Goal: Book appointment/travel/reservation

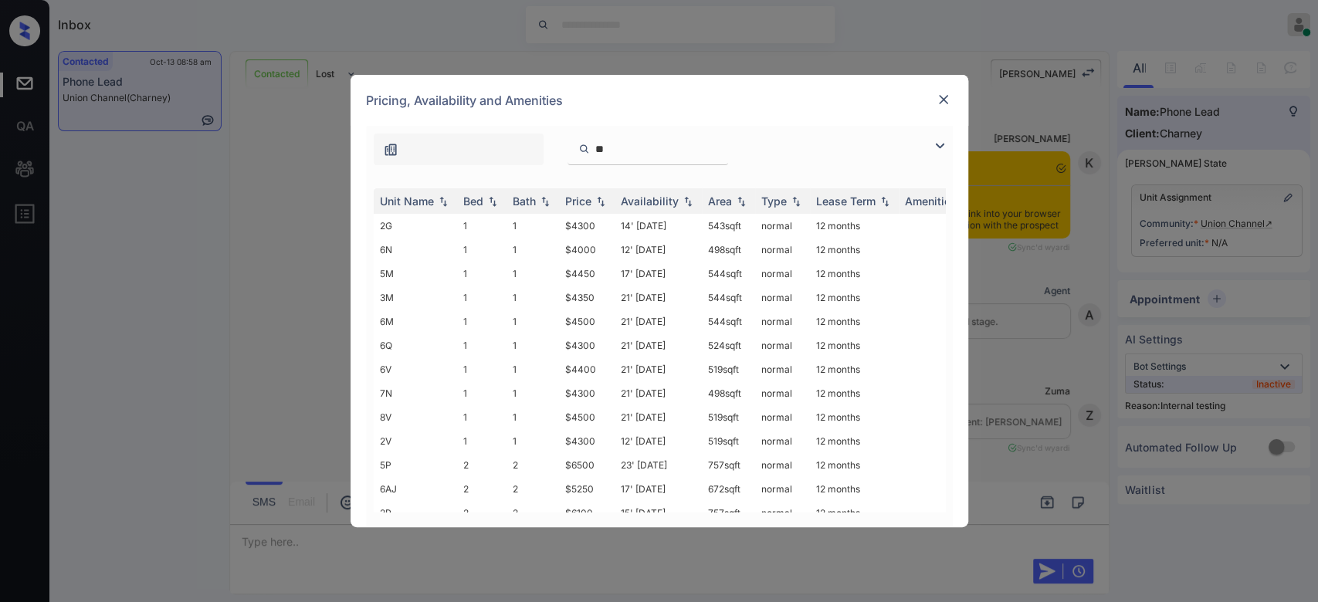
scroll to position [1840, 0]
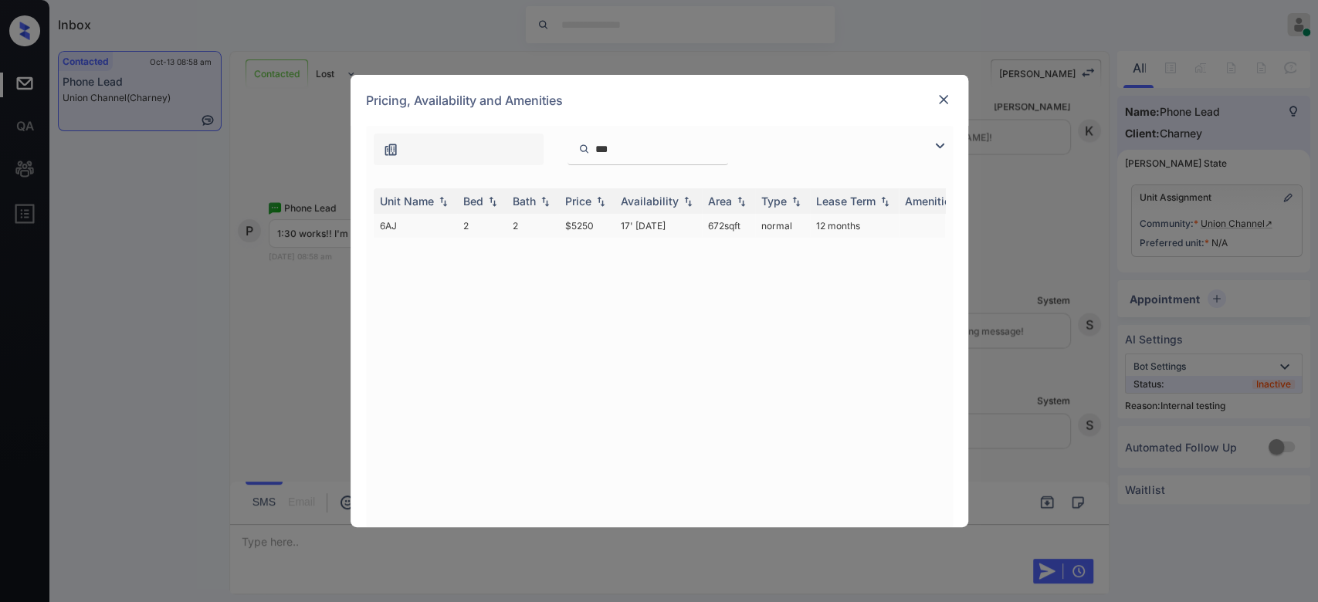
type input "***"
click at [587, 228] on td "$5250" at bounding box center [587, 226] width 56 height 24
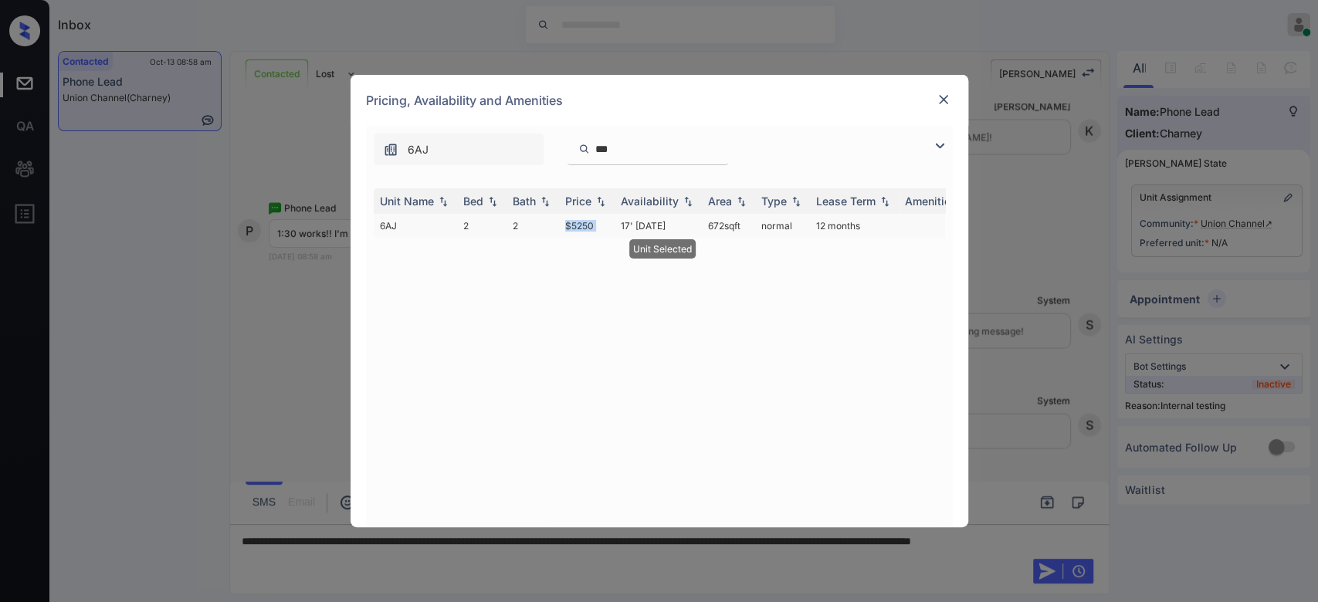
click at [587, 228] on td "$5250" at bounding box center [587, 226] width 56 height 24
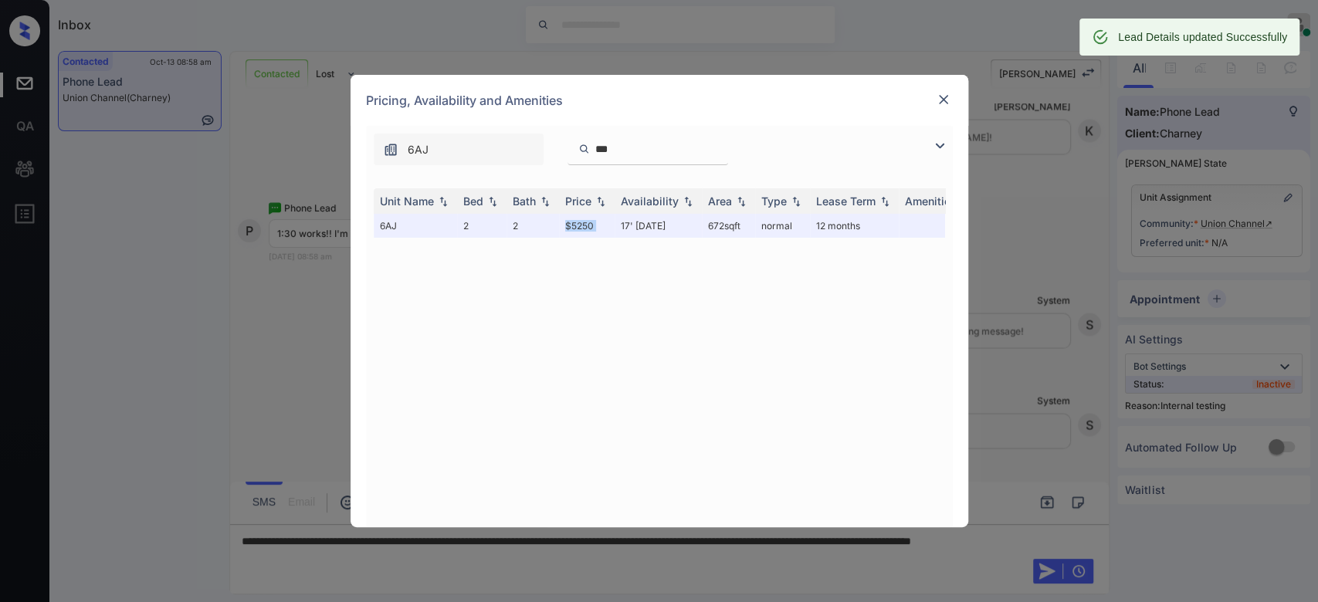
click at [940, 102] on img at bounding box center [943, 99] width 15 height 15
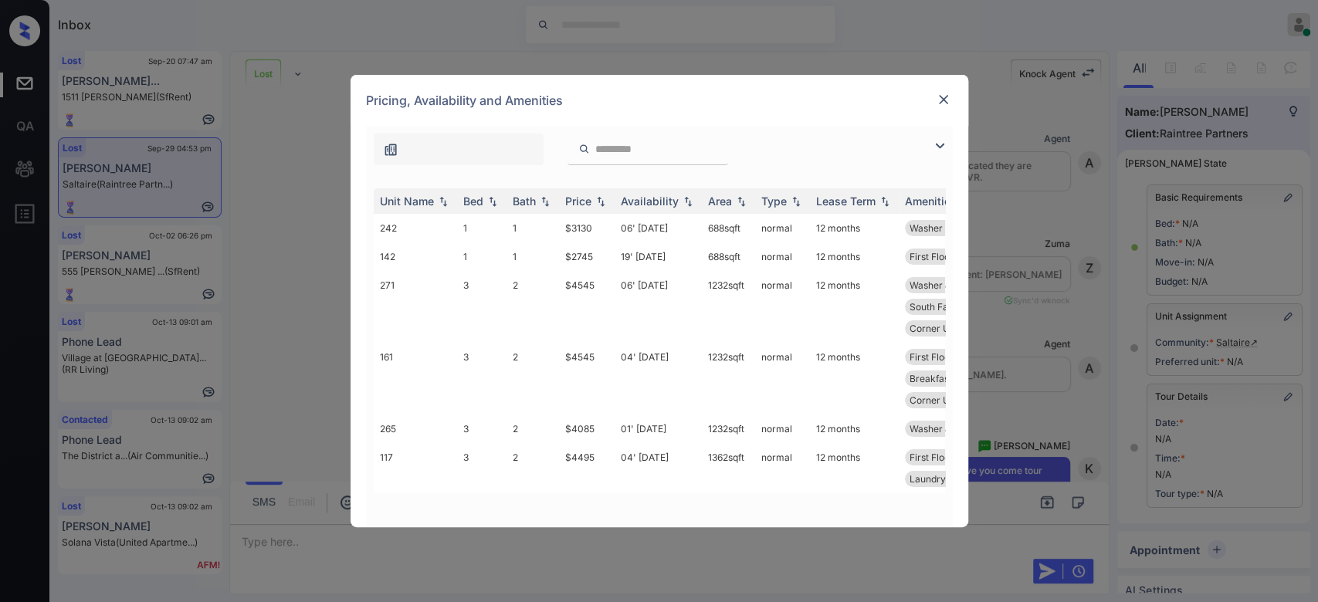
scroll to position [11372, 0]
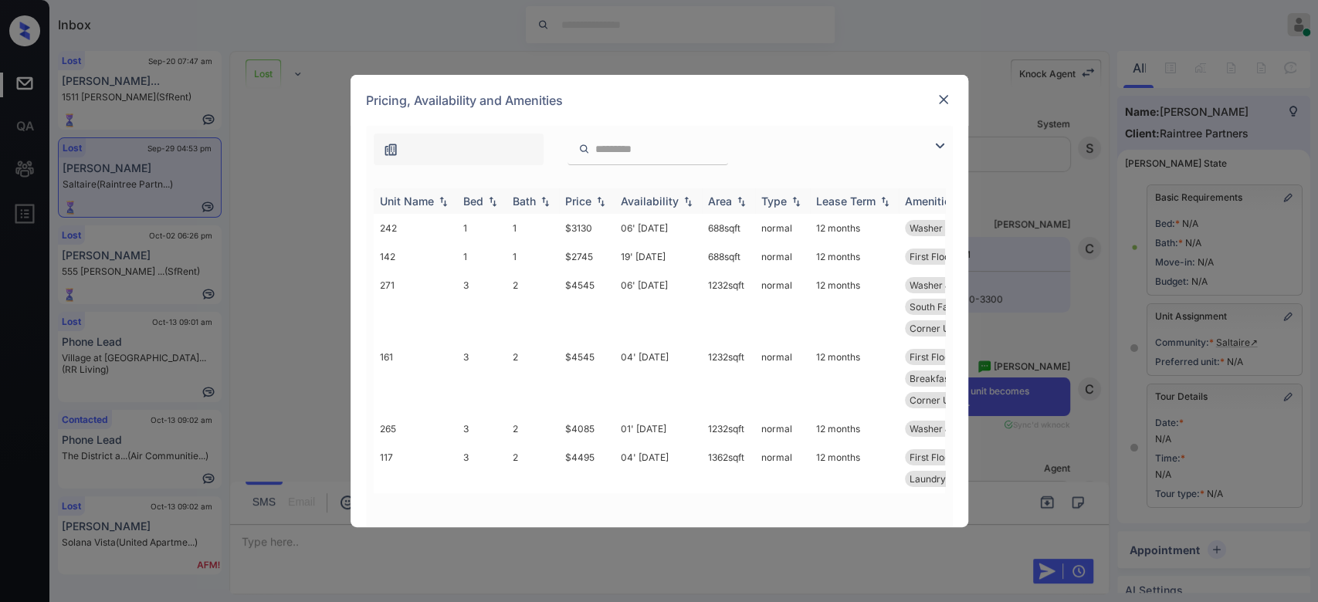
click at [572, 192] on th "Price" at bounding box center [587, 200] width 56 height 25
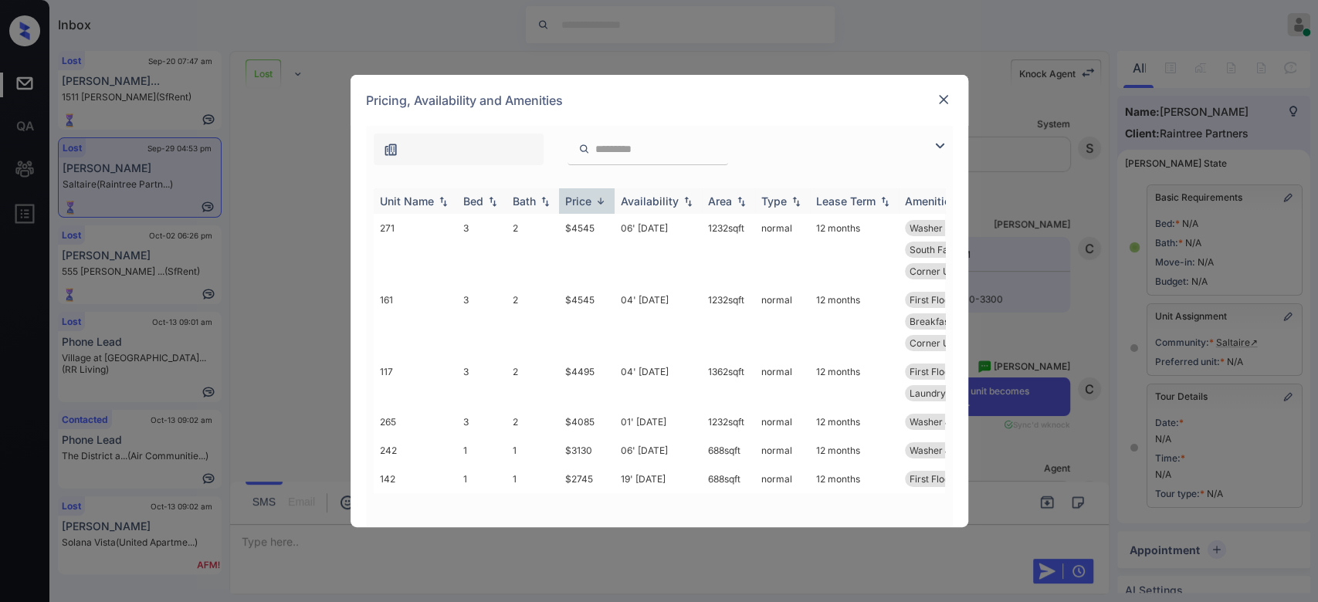
click at [572, 192] on th "Price" at bounding box center [587, 200] width 56 height 25
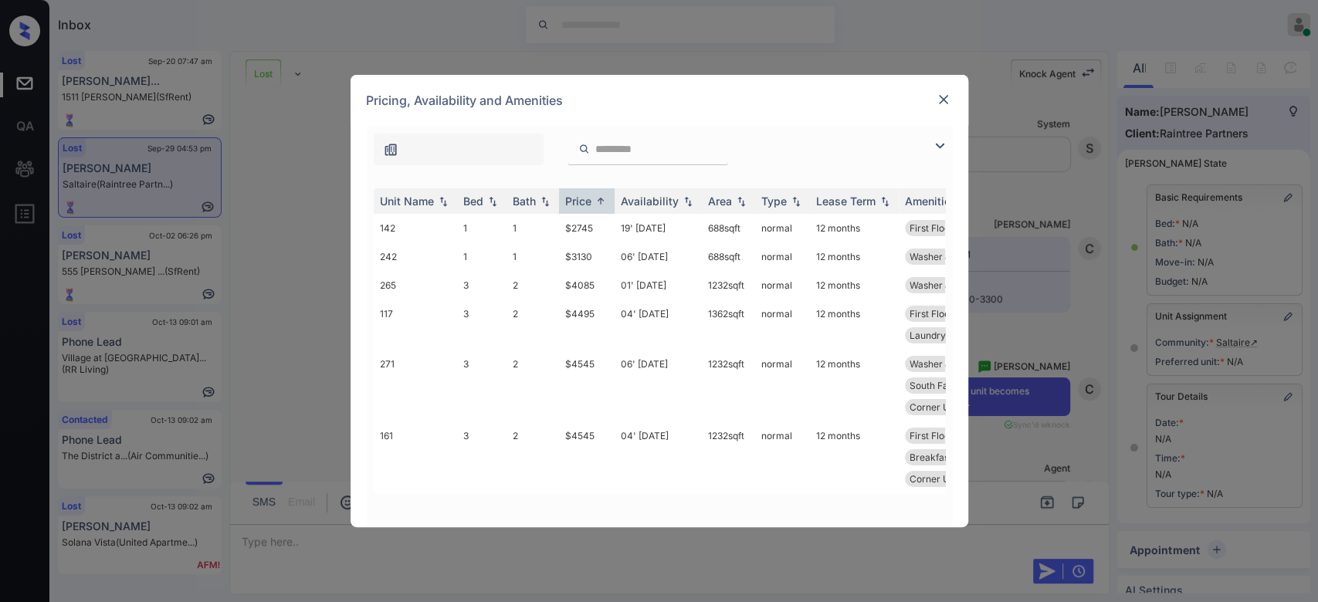
click at [944, 105] on img at bounding box center [943, 99] width 15 height 15
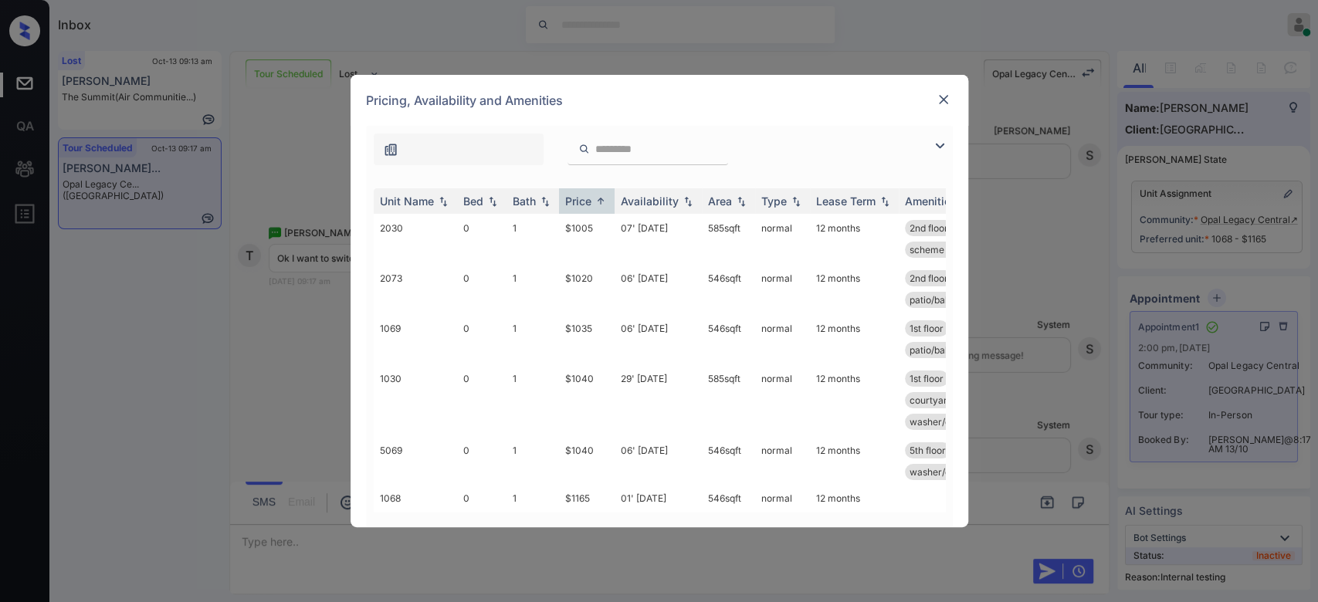
scroll to position [161, 0]
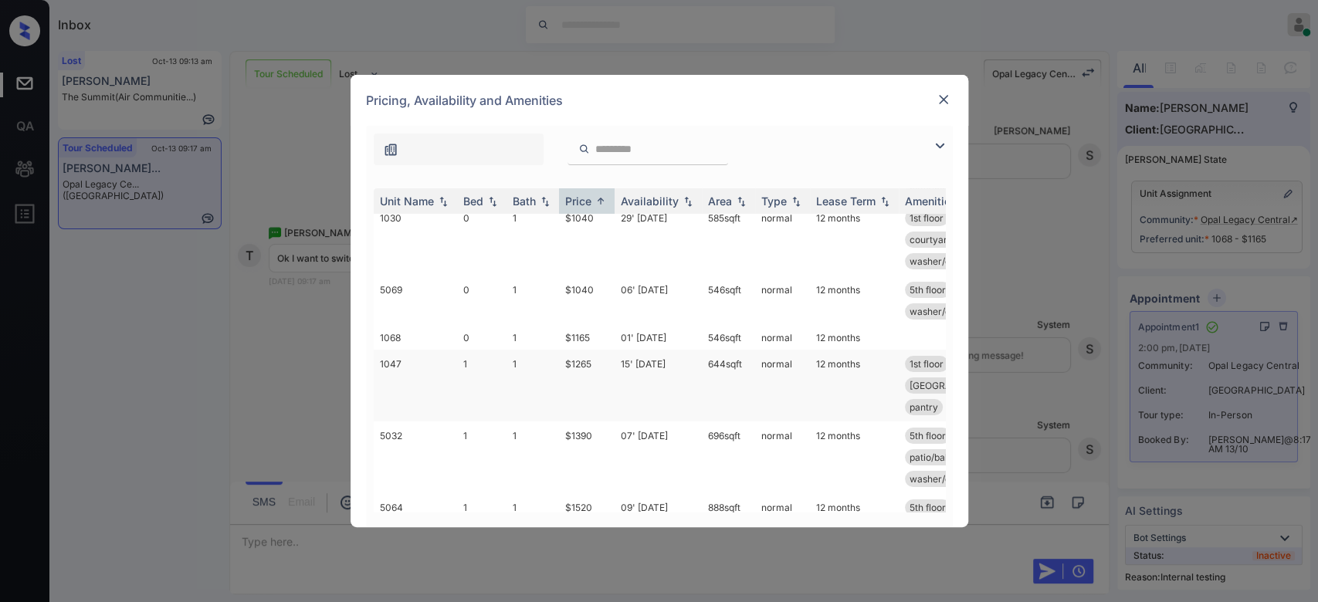
click at [588, 360] on td "$1265" at bounding box center [587, 386] width 56 height 72
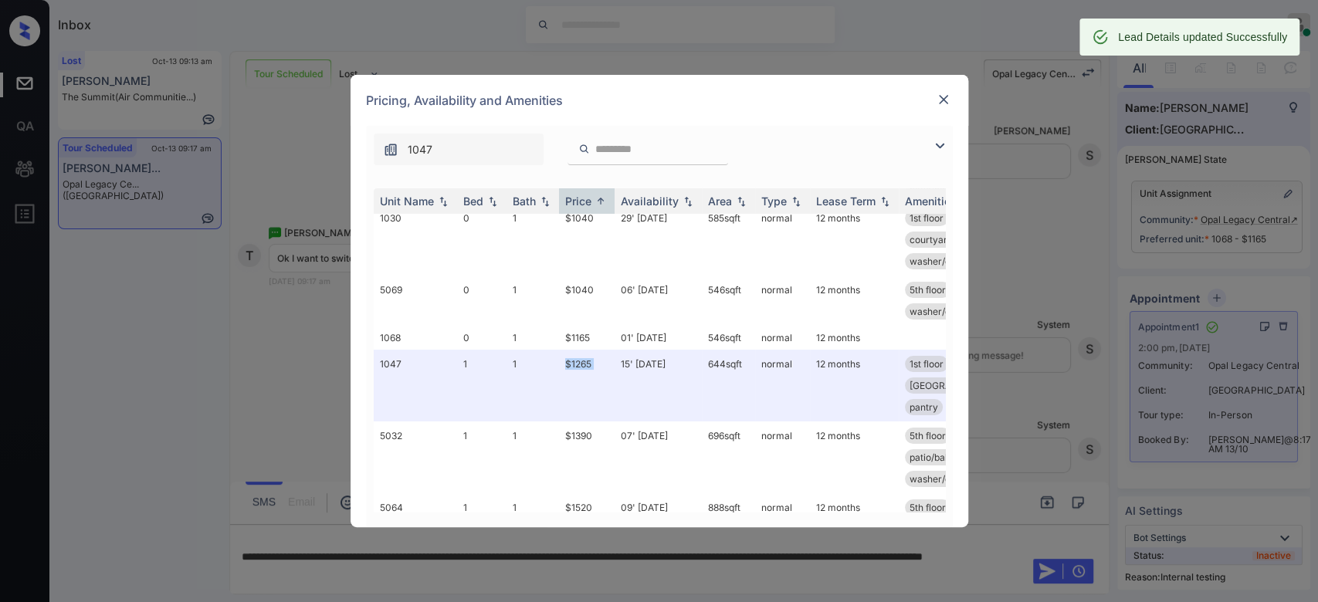
click at [941, 100] on img at bounding box center [943, 99] width 15 height 15
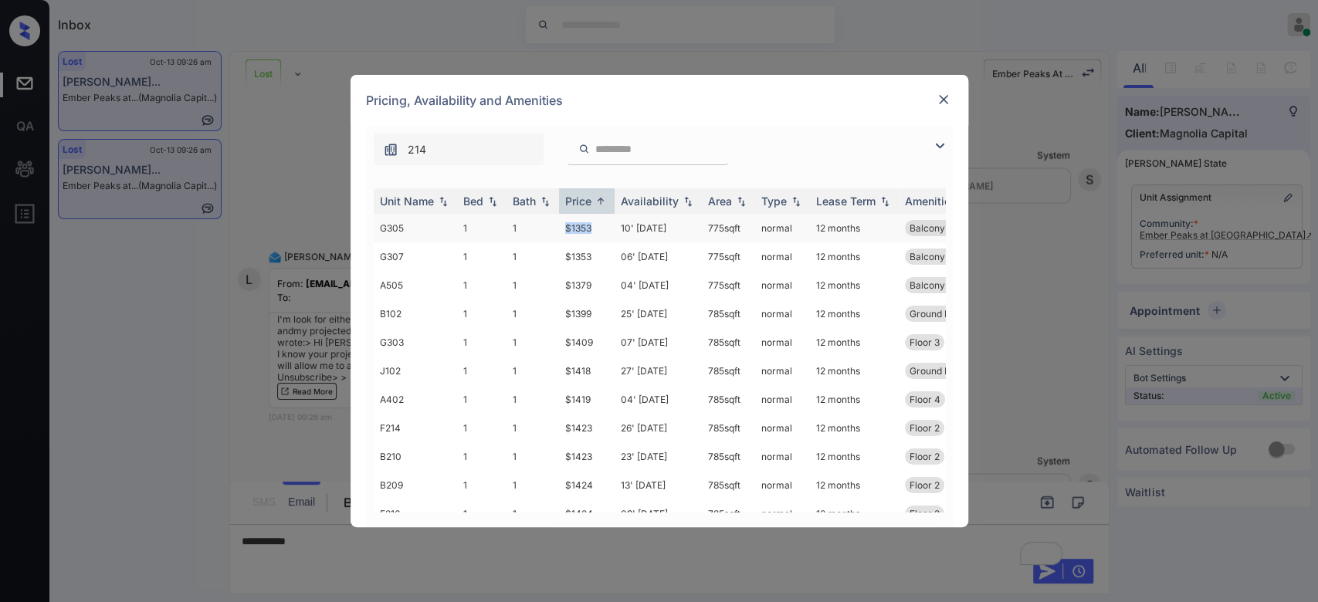
drag, startPoint x: 598, startPoint y: 223, endPoint x: 554, endPoint y: 230, distance: 44.6
click at [554, 230] on tr "G305 1 1 $1353 10' Oct 25 775 sqft normal 12 months Balcony Storage Floor 3" at bounding box center [777, 228] width 807 height 29
copy tr "$1353"
click at [945, 93] on img at bounding box center [943, 99] width 15 height 15
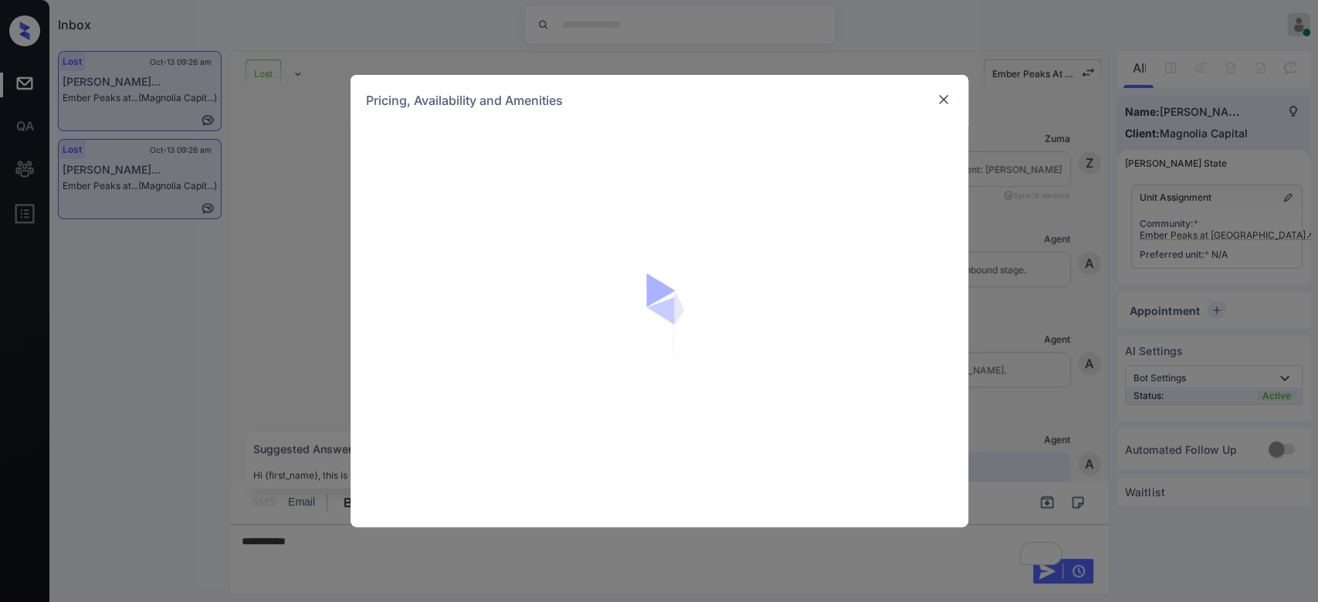
scroll to position [2076, 0]
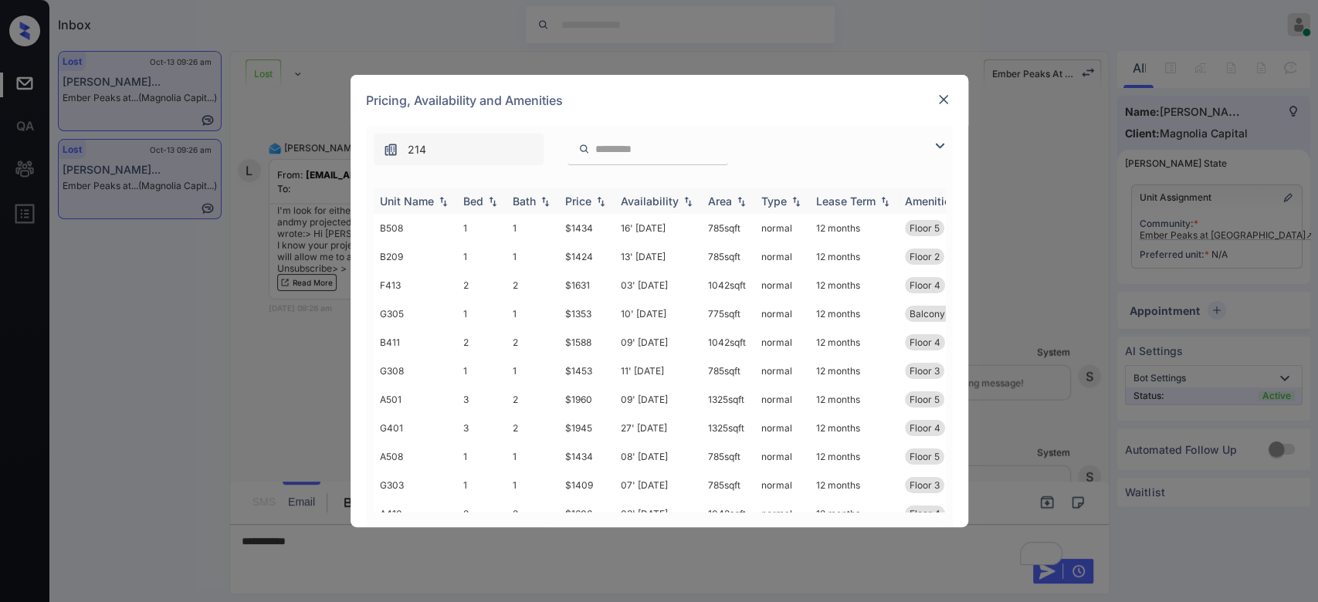
click at [574, 201] on div "Price" at bounding box center [578, 201] width 26 height 13
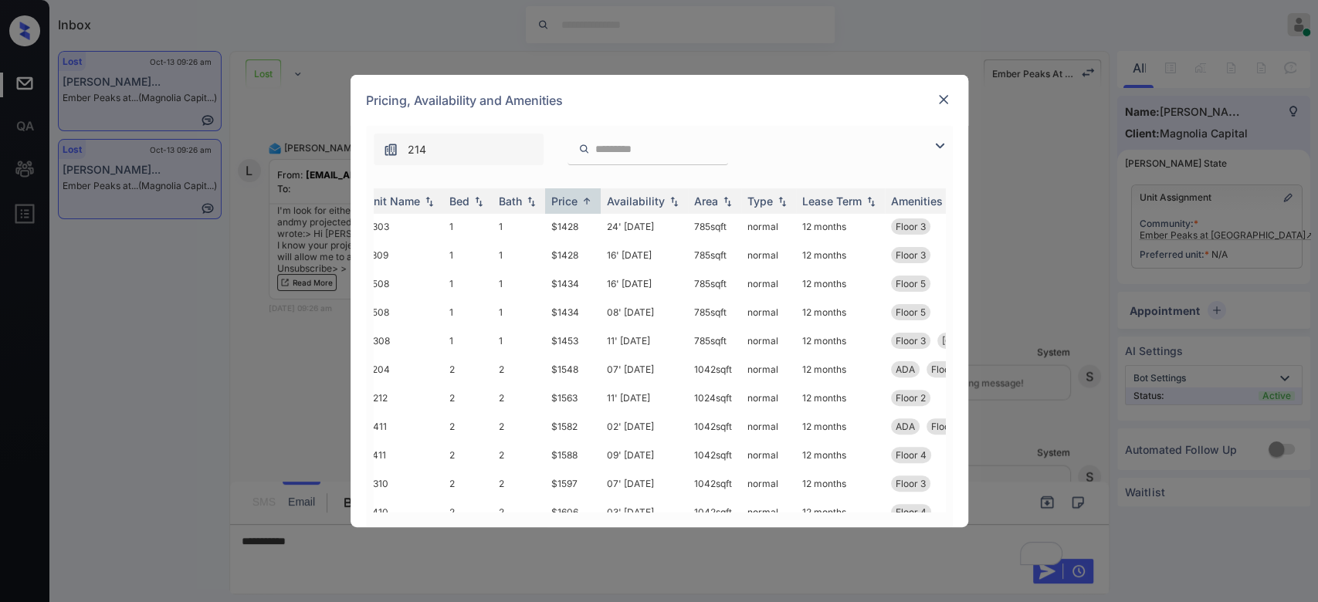
scroll to position [317, 14]
drag, startPoint x: 583, startPoint y: 369, endPoint x: 534, endPoint y: 381, distance: 50.0
click at [534, 381] on tr "B204 2 2 $1548 07' Dec 25 1042 sqft normal 12 months ADA Floor 2" at bounding box center [763, 368] width 807 height 29
copy tr "$1548"
click at [943, 99] on img at bounding box center [943, 99] width 15 height 15
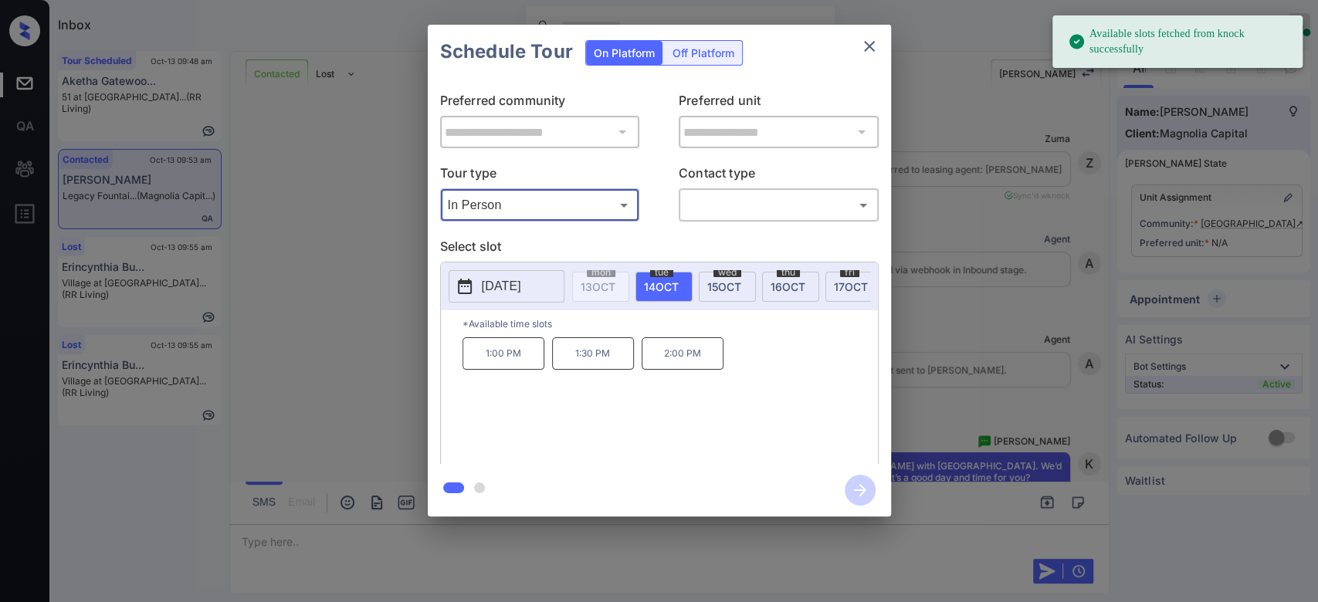
scroll to position [1999, 0]
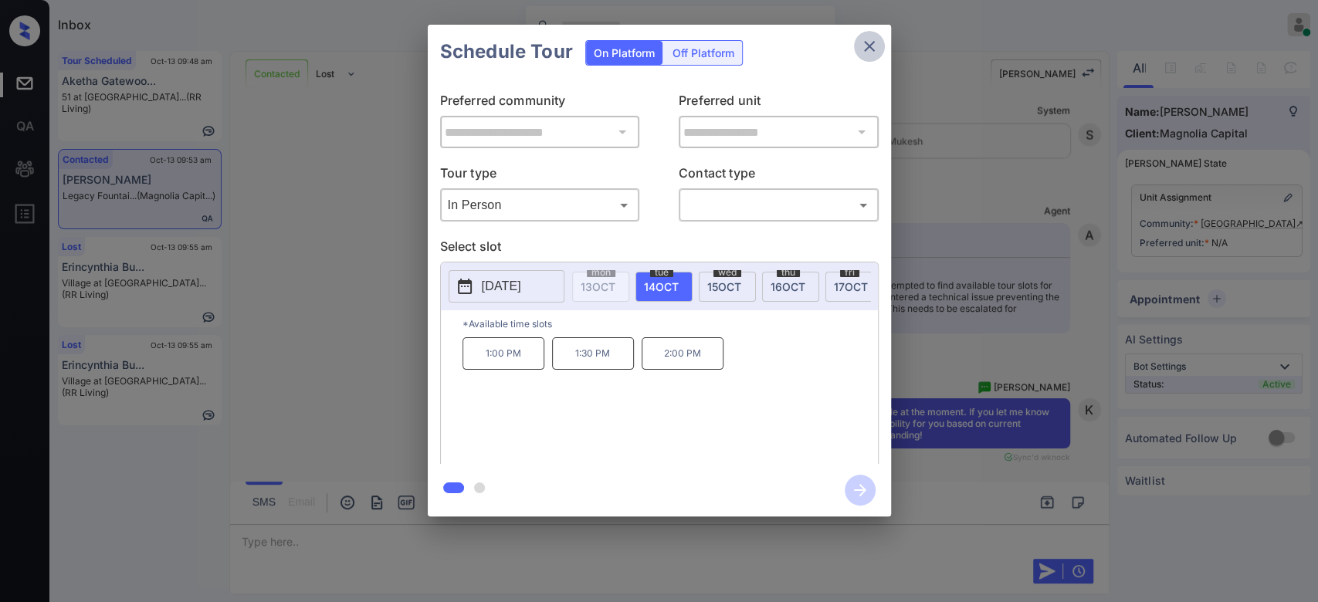
click at [877, 49] on icon "close" at bounding box center [869, 46] width 19 height 19
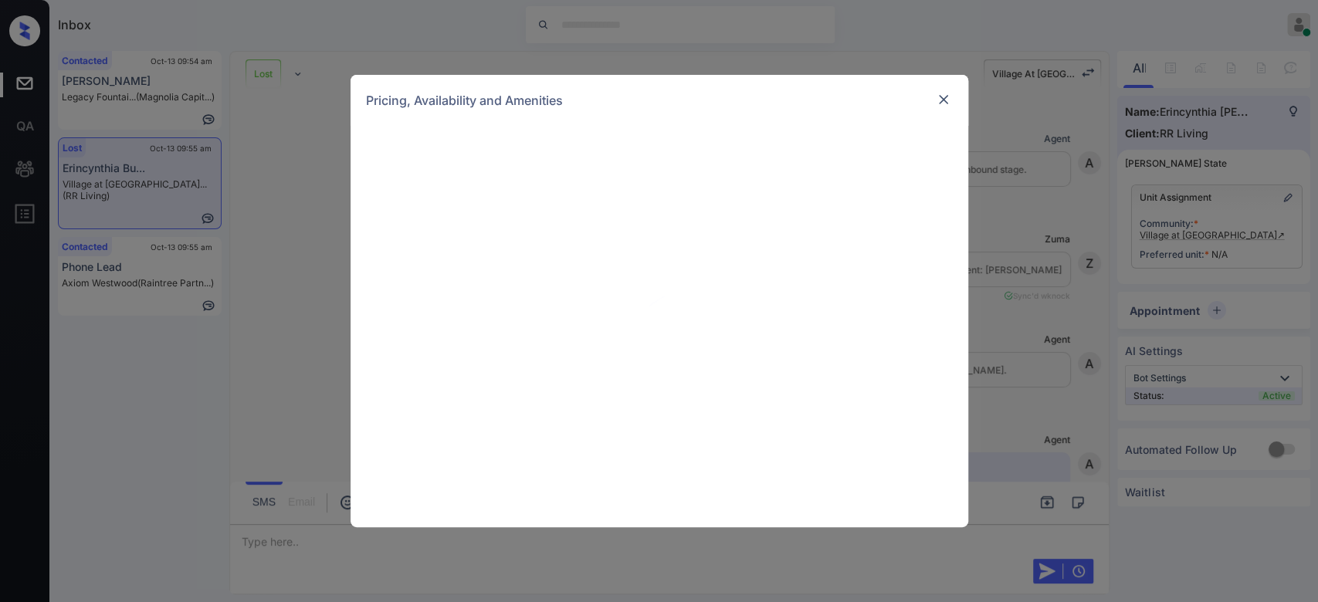
scroll to position [1243, 0]
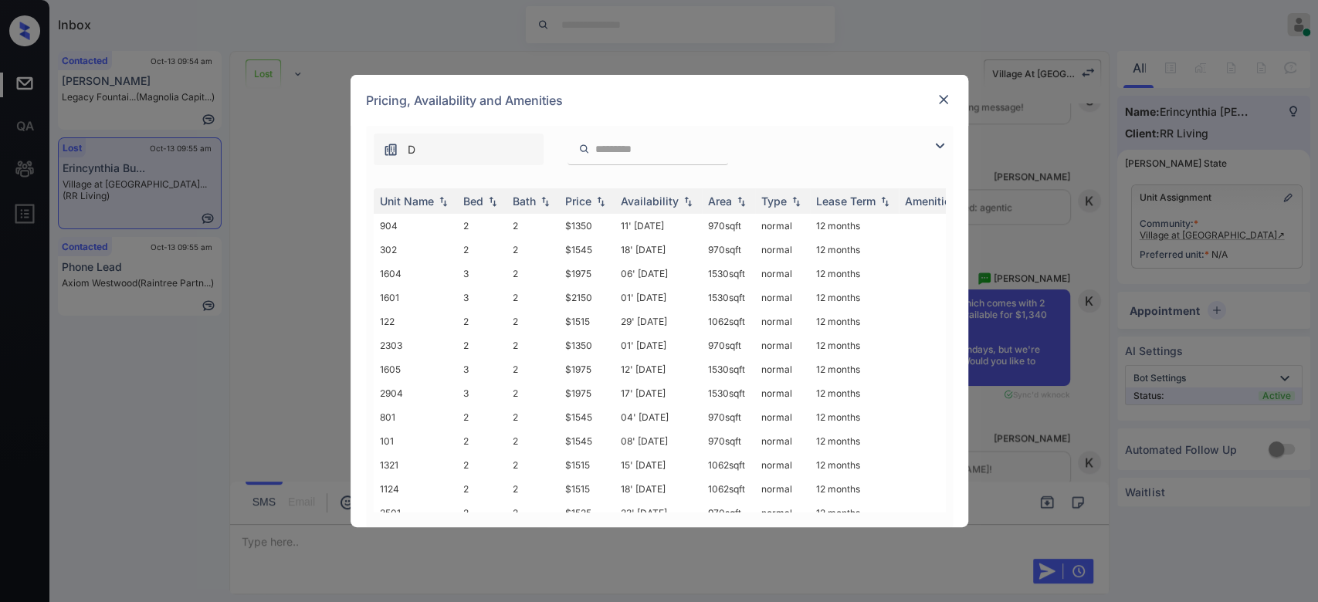
click at [611, 149] on input "search" at bounding box center [657, 149] width 127 height 13
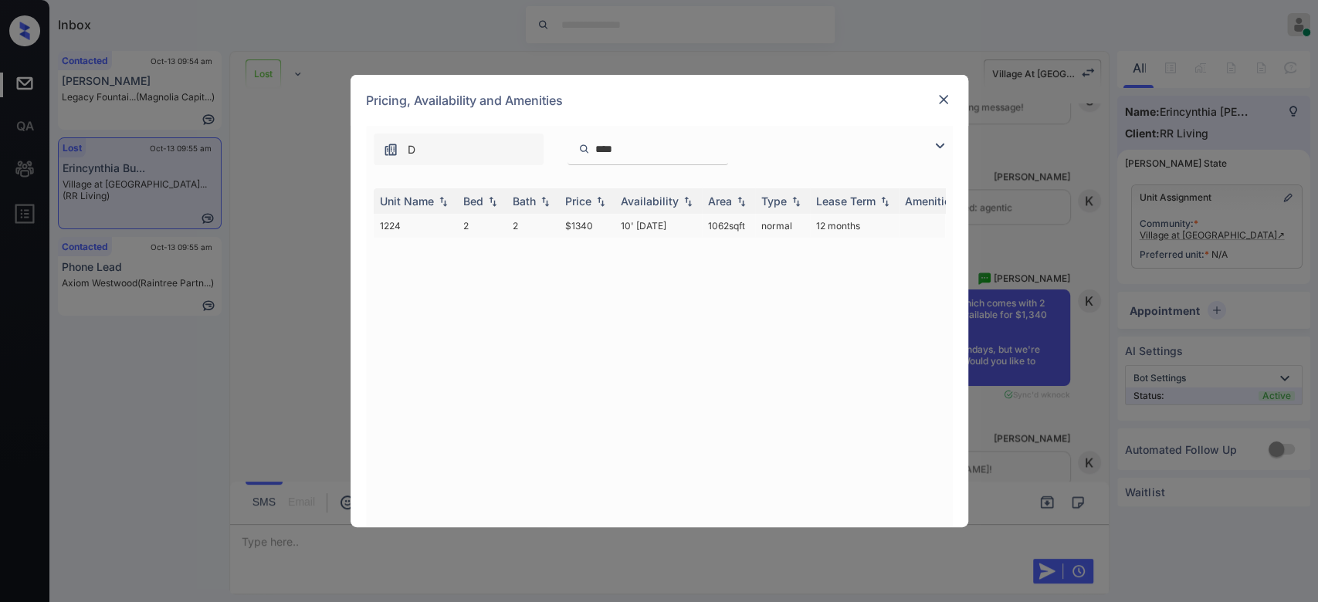
type input "****"
click at [575, 228] on td "$1340" at bounding box center [587, 226] width 56 height 24
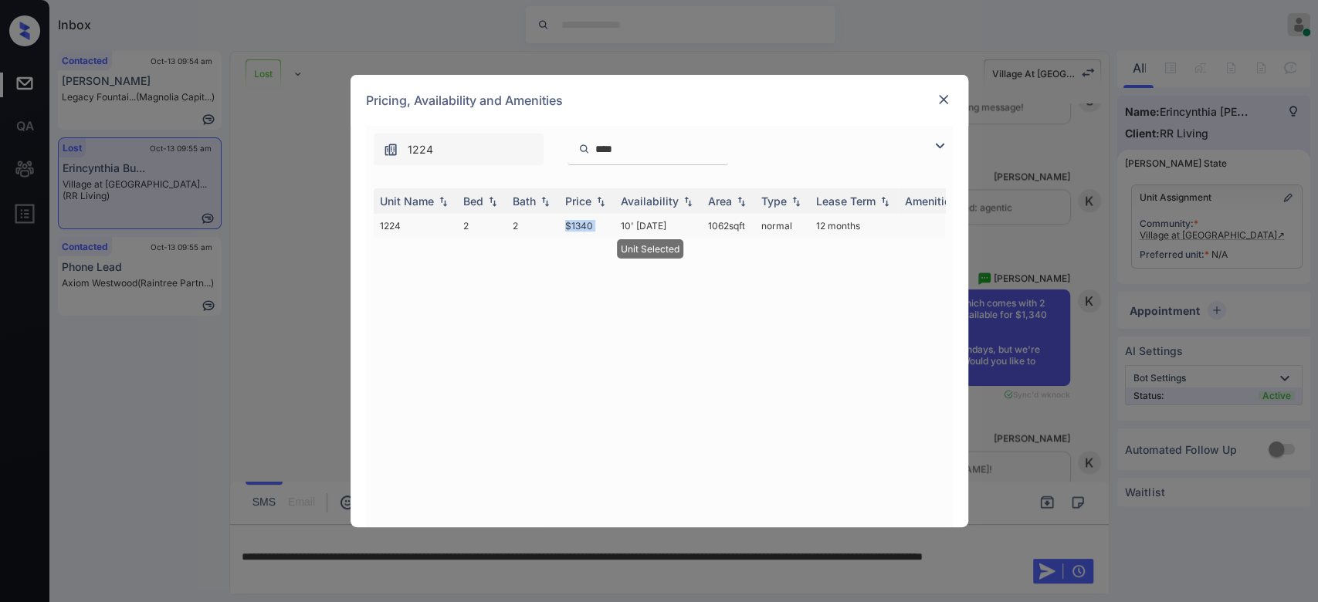
click at [575, 228] on td "$1340" at bounding box center [587, 226] width 56 height 24
click at [948, 97] on img at bounding box center [943, 99] width 15 height 15
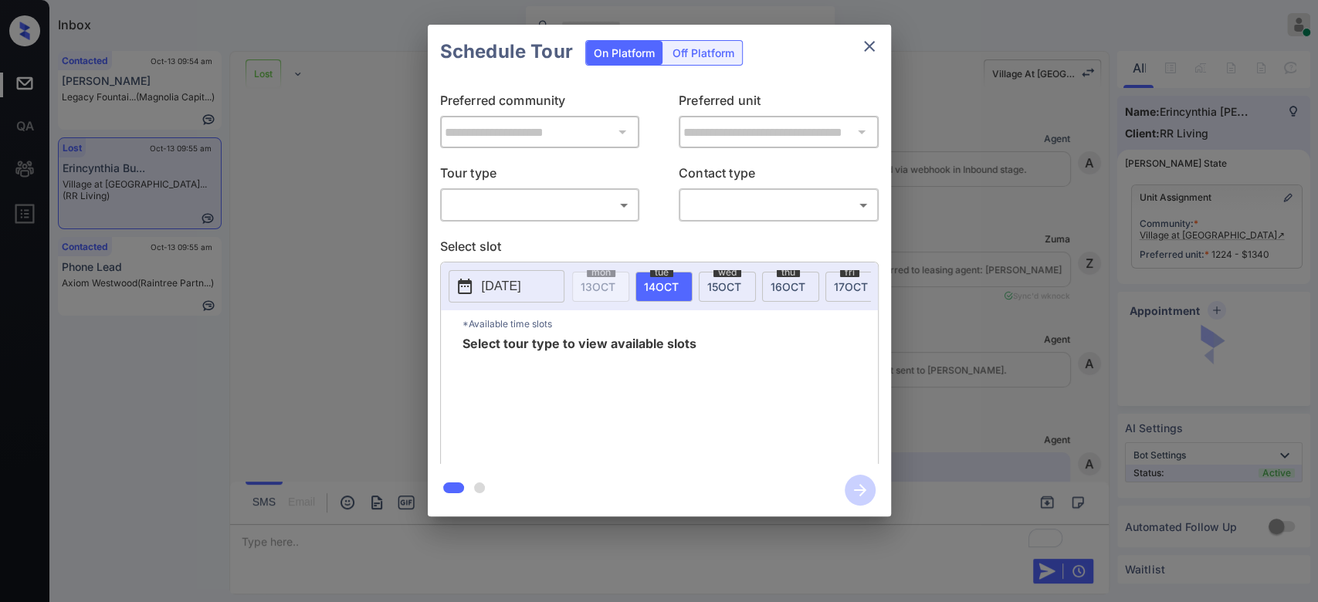
scroll to position [5140, 0]
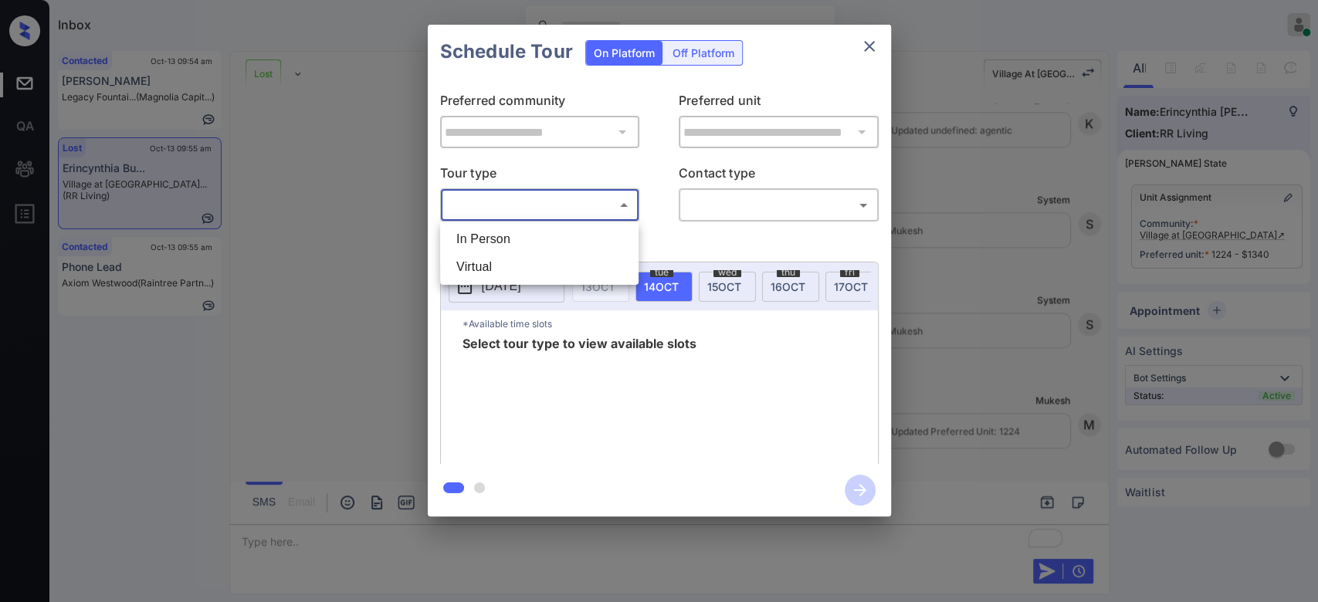
click at [581, 200] on body "Inbox Mukesh Online Set yourself offline Set yourself on break Profile Switch t…" at bounding box center [659, 301] width 1318 height 602
click at [507, 240] on li "In Person" at bounding box center [539, 240] width 191 height 28
type input "********"
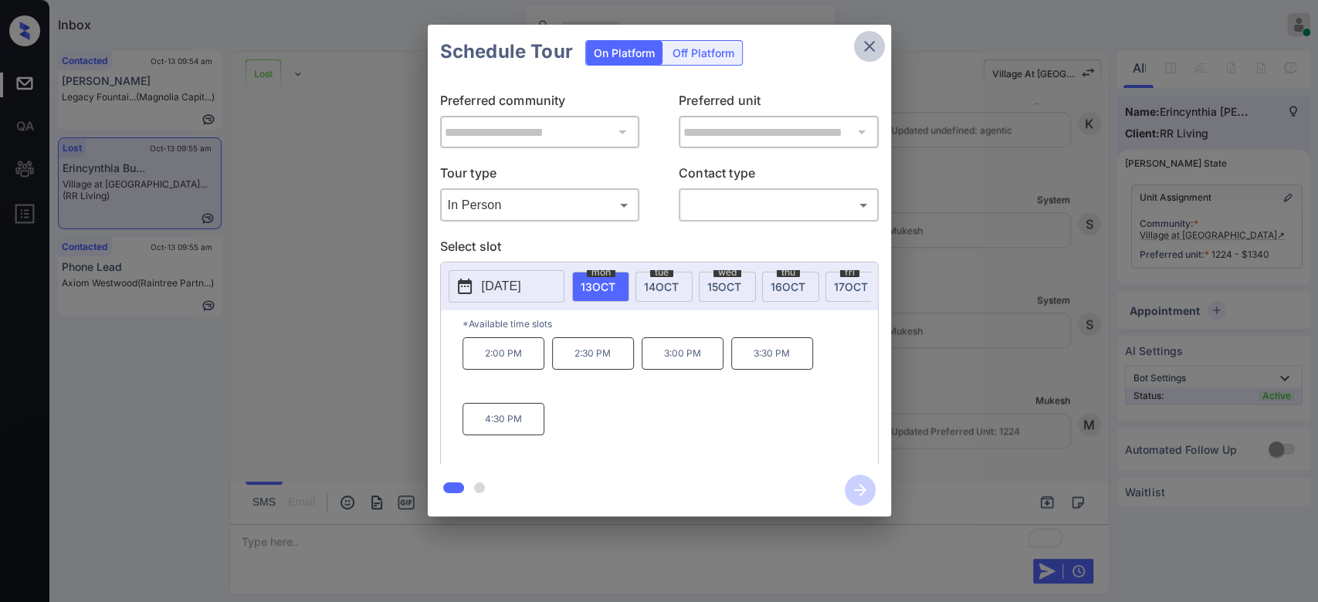
click at [874, 48] on icon "close" at bounding box center [869, 46] width 19 height 19
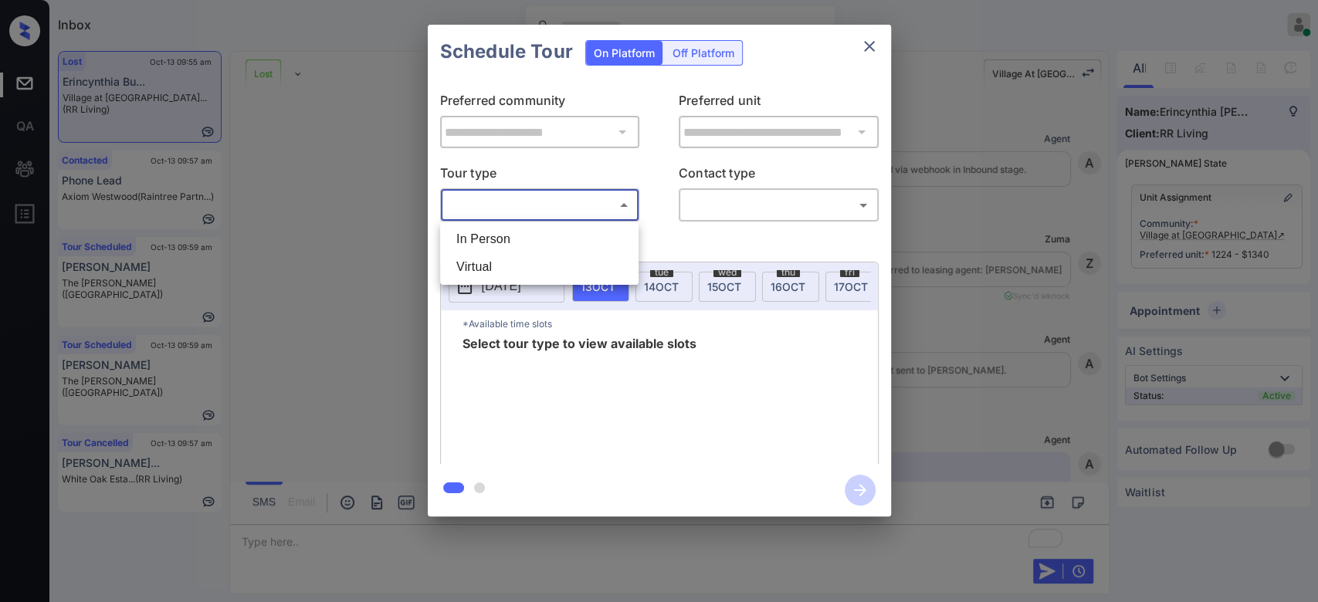
scroll to position [5233, 0]
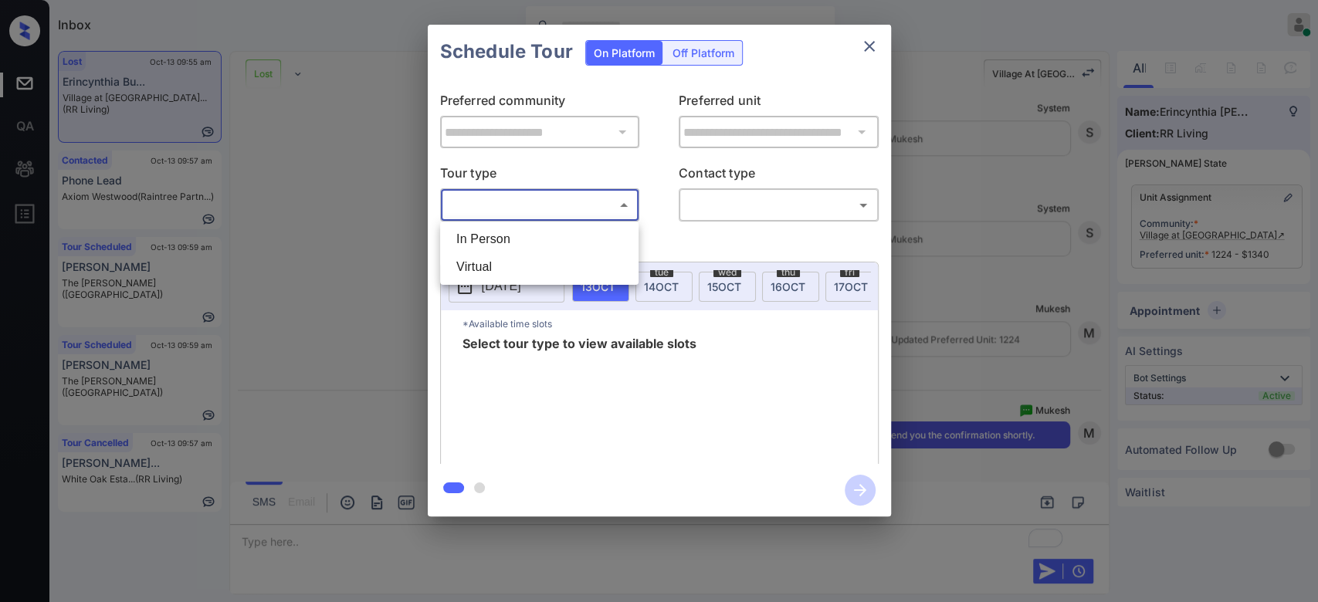
click at [542, 211] on body "Inbox Mukesh Online Set yourself offline Set yourself on break Profile Switch t…" at bounding box center [659, 301] width 1318 height 602
click at [520, 229] on li "In Person" at bounding box center [539, 240] width 191 height 28
type input "********"
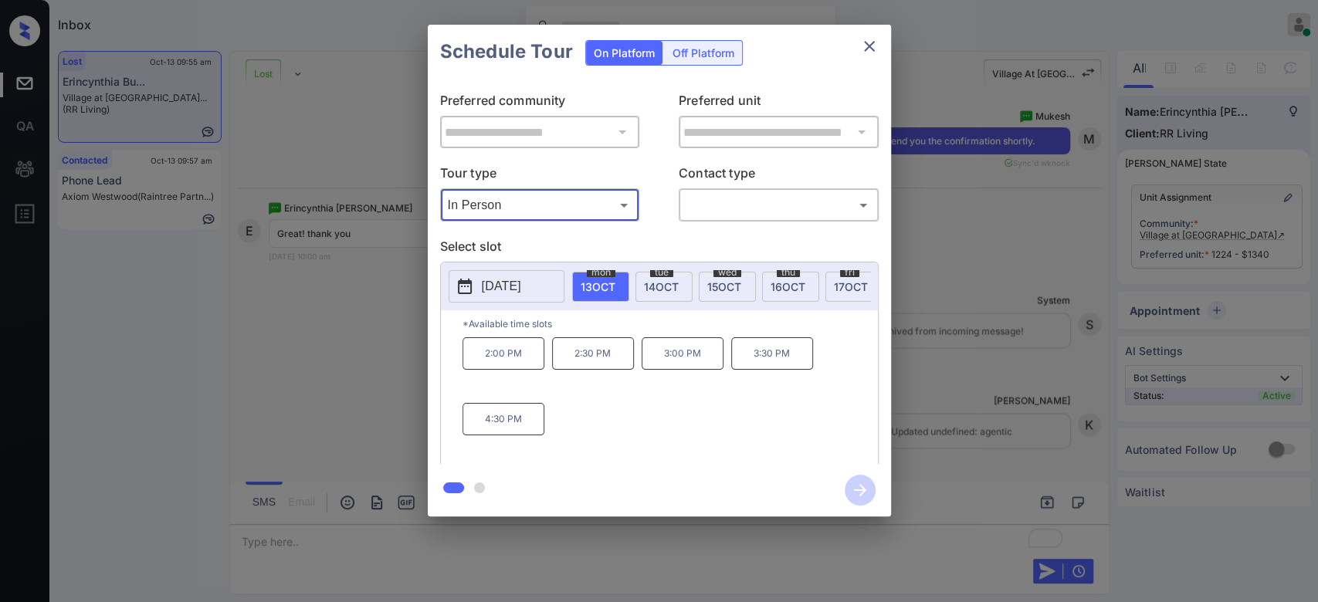
scroll to position [5526, 0]
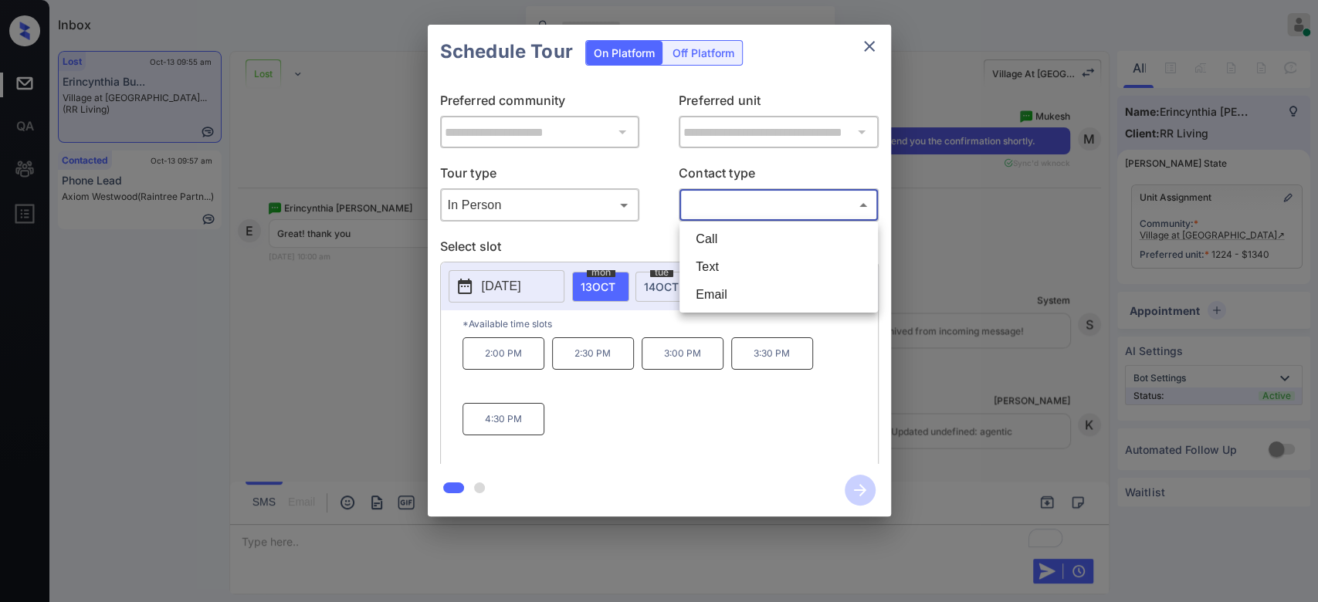
drag, startPoint x: 797, startPoint y: 201, endPoint x: 727, endPoint y: 260, distance: 92.1
click at [727, 260] on body "Inbox Mukesh Online Set yourself offline Set yourself on break Profile Switch t…" at bounding box center [659, 301] width 1318 height 602
click at [727, 260] on li "Text" at bounding box center [778, 267] width 191 height 28
type input "****"
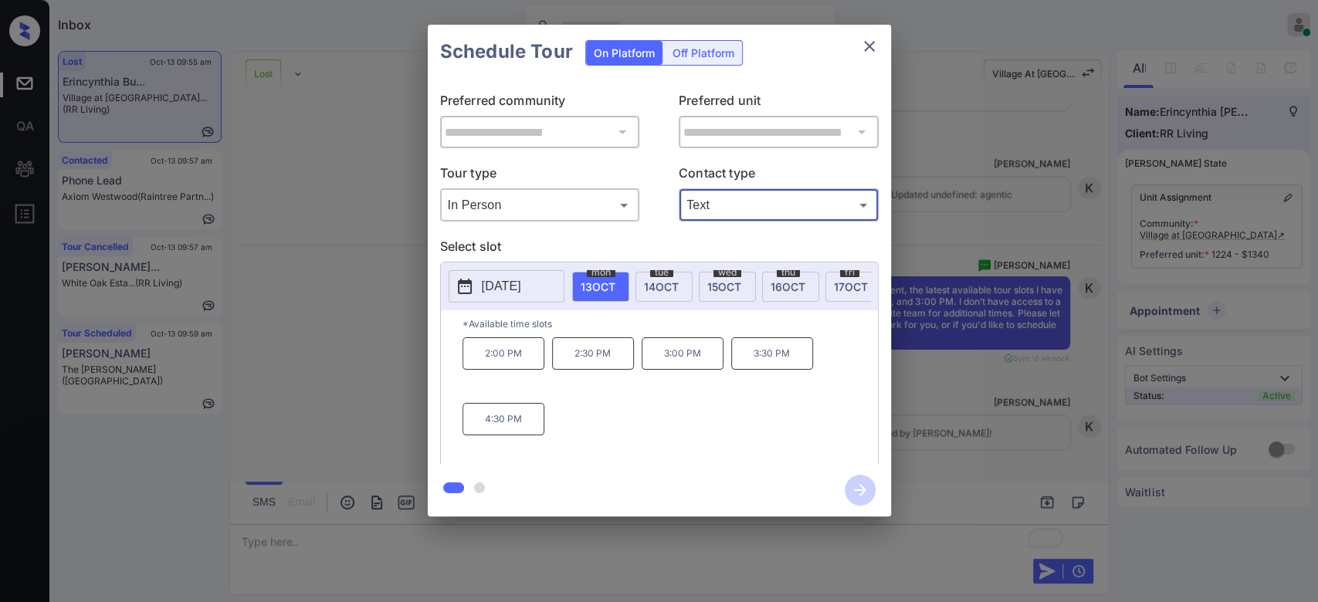
scroll to position [5763, 0]
click at [500, 431] on p "4:30 PM" at bounding box center [504, 419] width 82 height 32
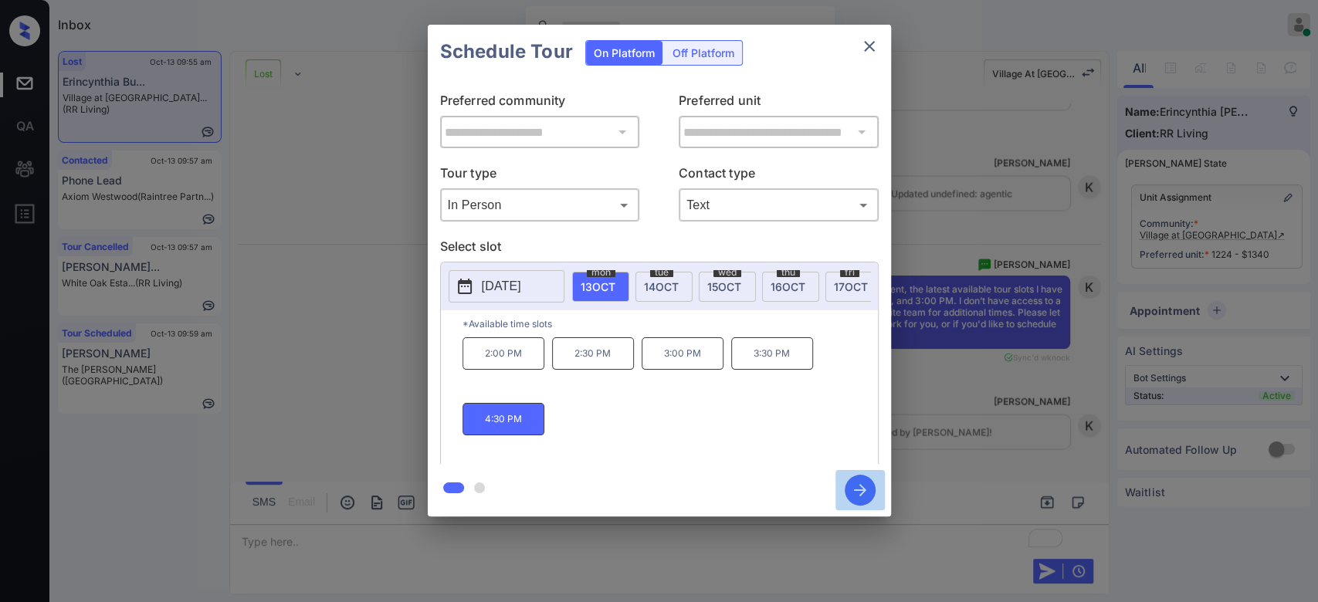
click at [849, 481] on icon "button" at bounding box center [860, 490] width 31 height 31
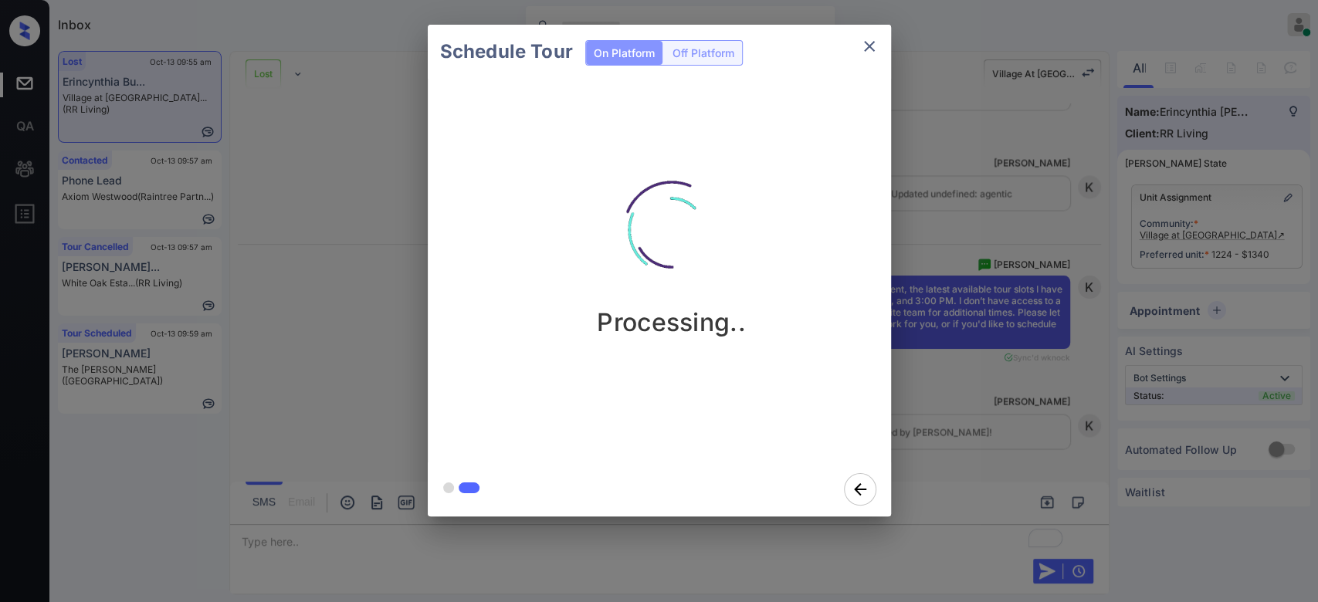
click at [1007, 277] on div "Schedule Tour On Platform Off Platform Processing.." at bounding box center [659, 270] width 1318 height 541
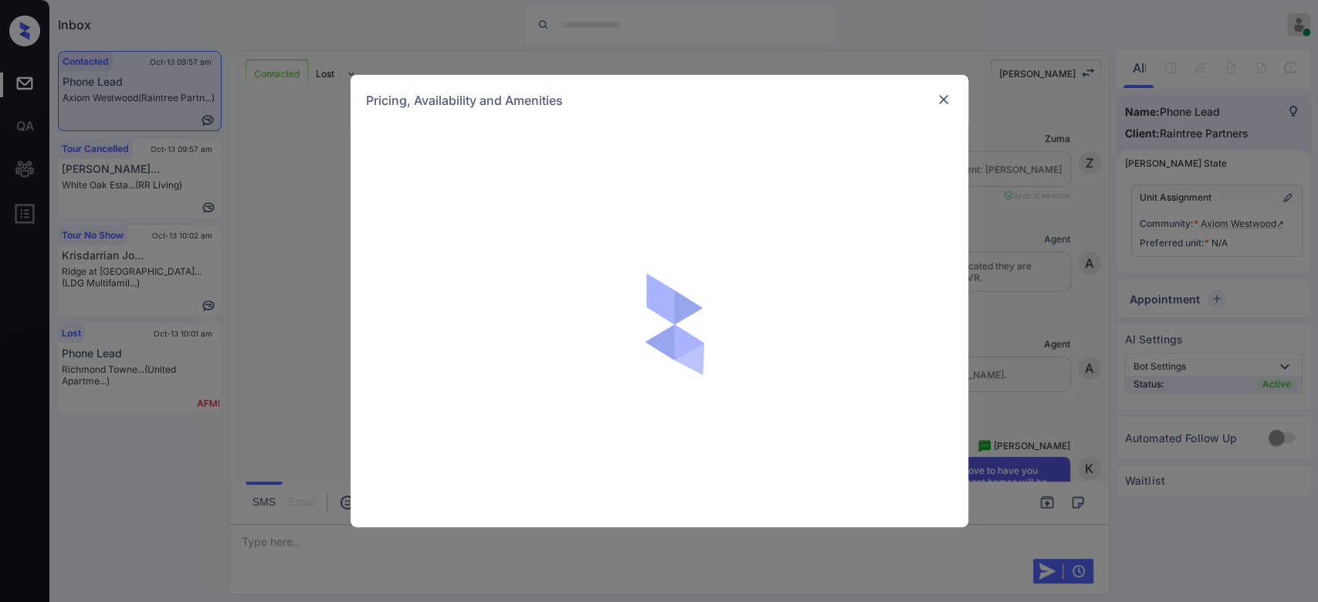
scroll to position [4353, 0]
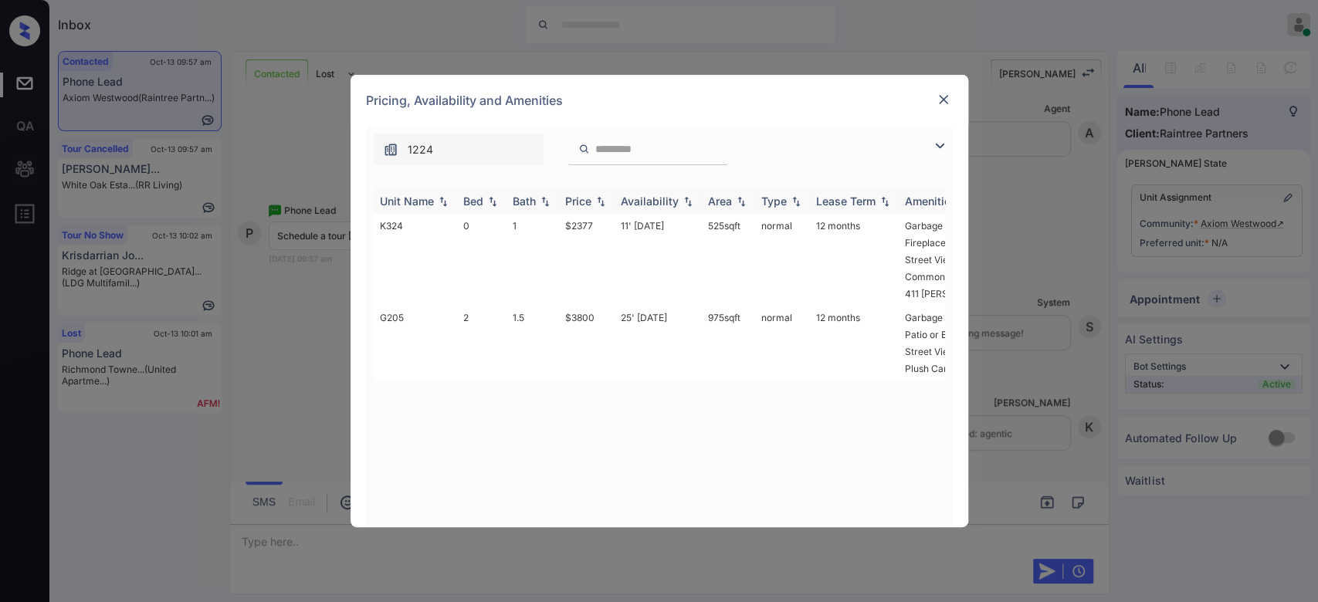
click at [574, 206] on div "Price" at bounding box center [578, 201] width 26 height 13
click at [597, 229] on td "$2377" at bounding box center [587, 260] width 56 height 92
drag, startPoint x: 597, startPoint y: 229, endPoint x: 559, endPoint y: 232, distance: 38.0
click at [559, 232] on td "$2377" at bounding box center [587, 260] width 56 height 92
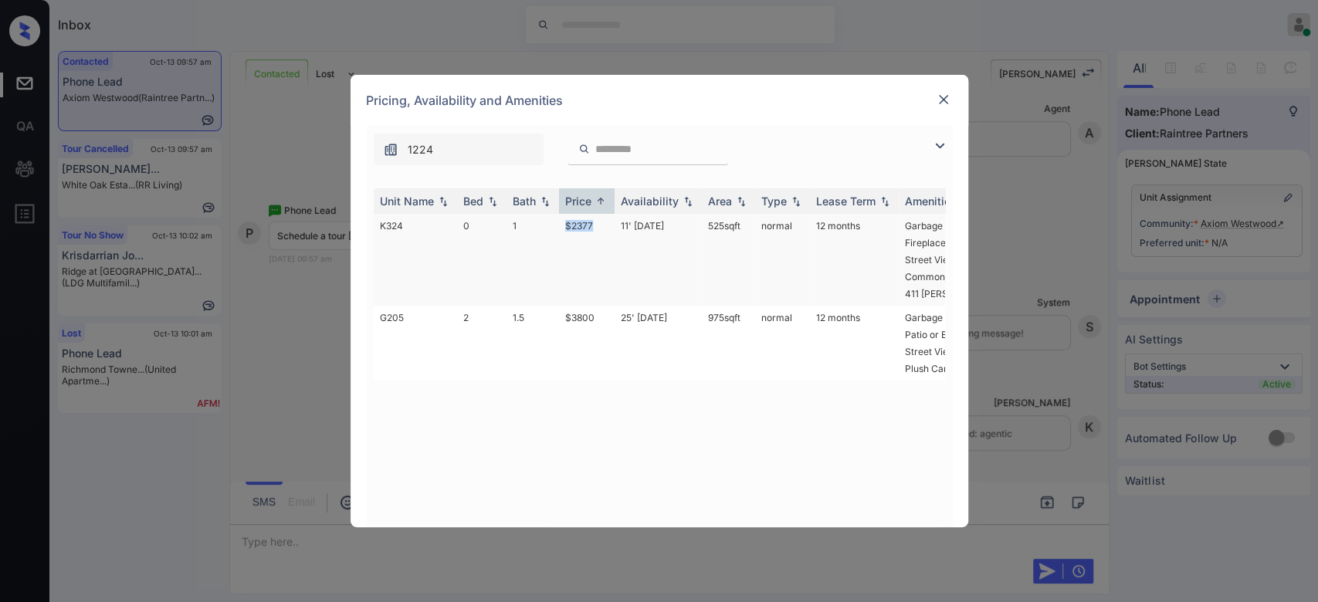
copy td "$2377"
click at [937, 99] on img at bounding box center [943, 99] width 15 height 15
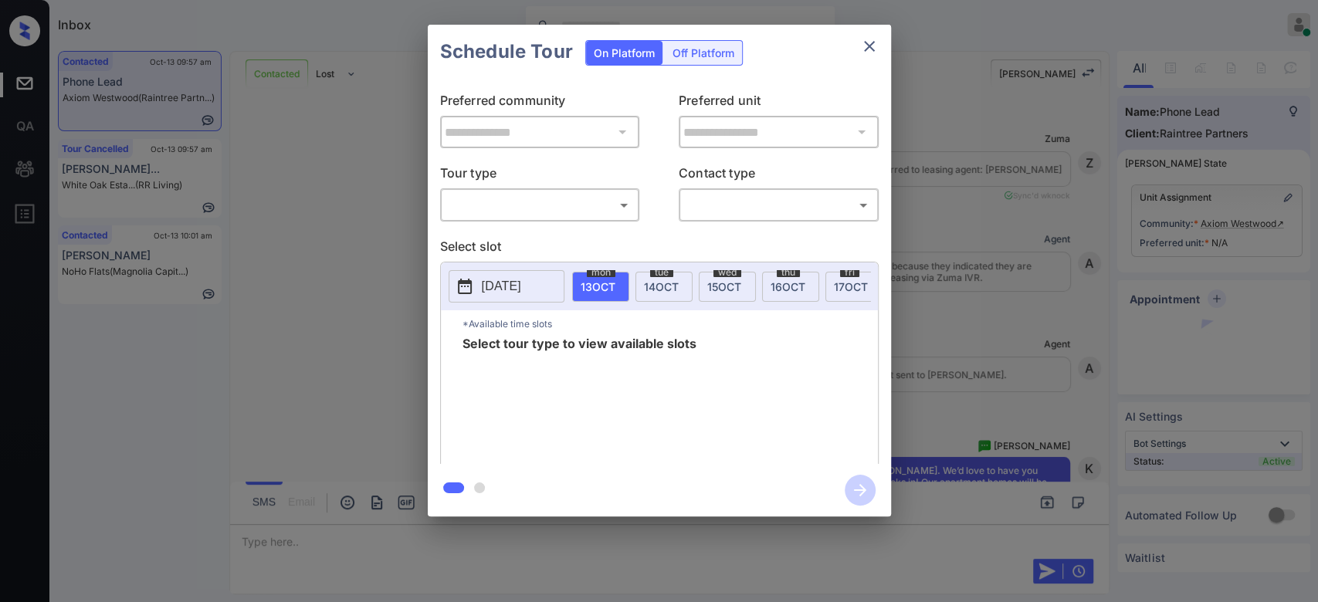
scroll to position [4353, 0]
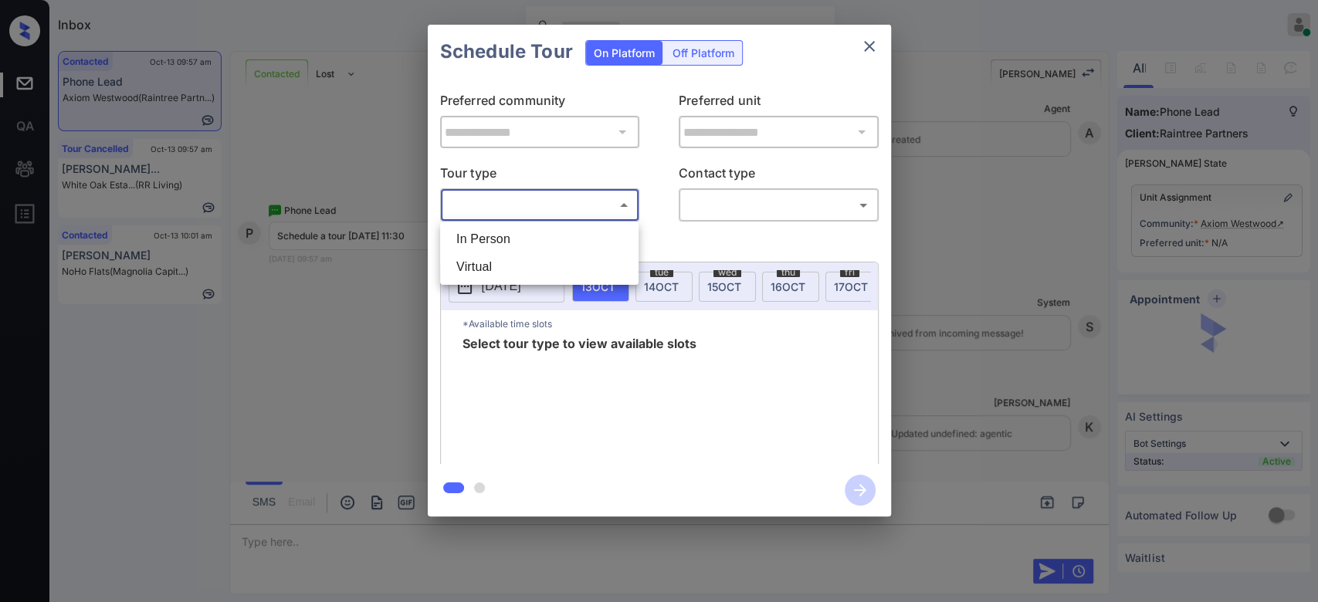
drag, startPoint x: 573, startPoint y: 212, endPoint x: 517, endPoint y: 235, distance: 61.0
click at [517, 235] on body "Inbox Mukesh Online Set yourself offline Set yourself on break Profile Switch t…" at bounding box center [659, 301] width 1318 height 602
click at [517, 235] on li "In Person" at bounding box center [539, 240] width 191 height 28
type input "********"
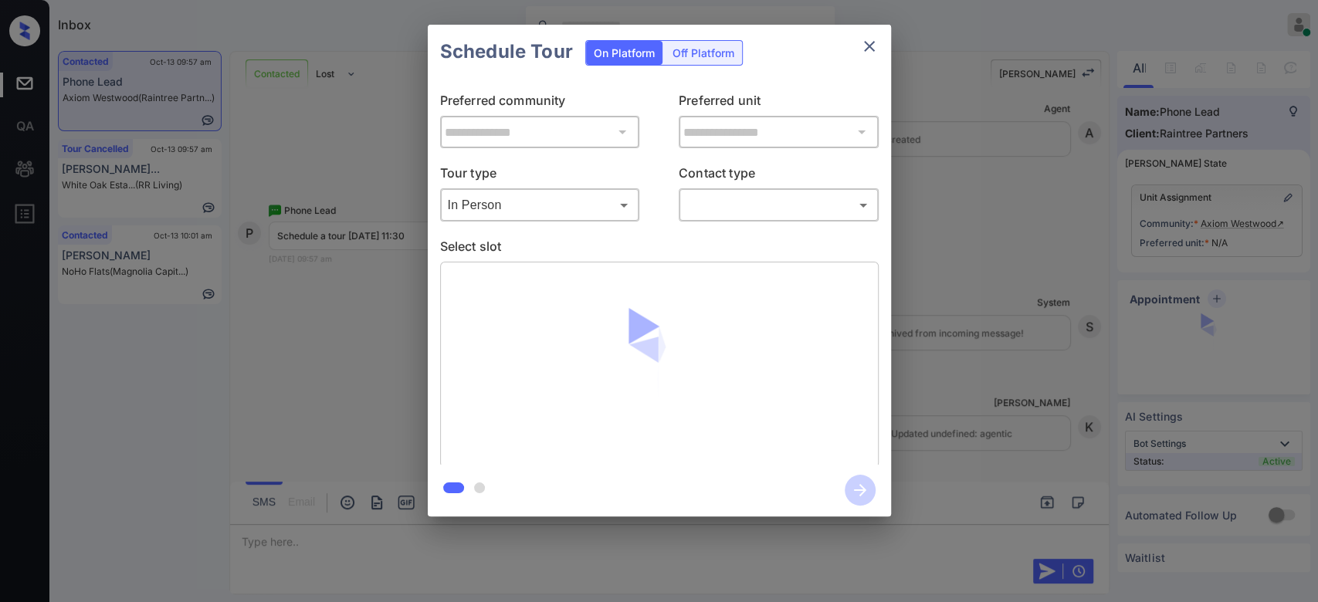
click at [822, 51] on div "Schedule Tour On Platform Off Platform" at bounding box center [659, 52] width 463 height 54
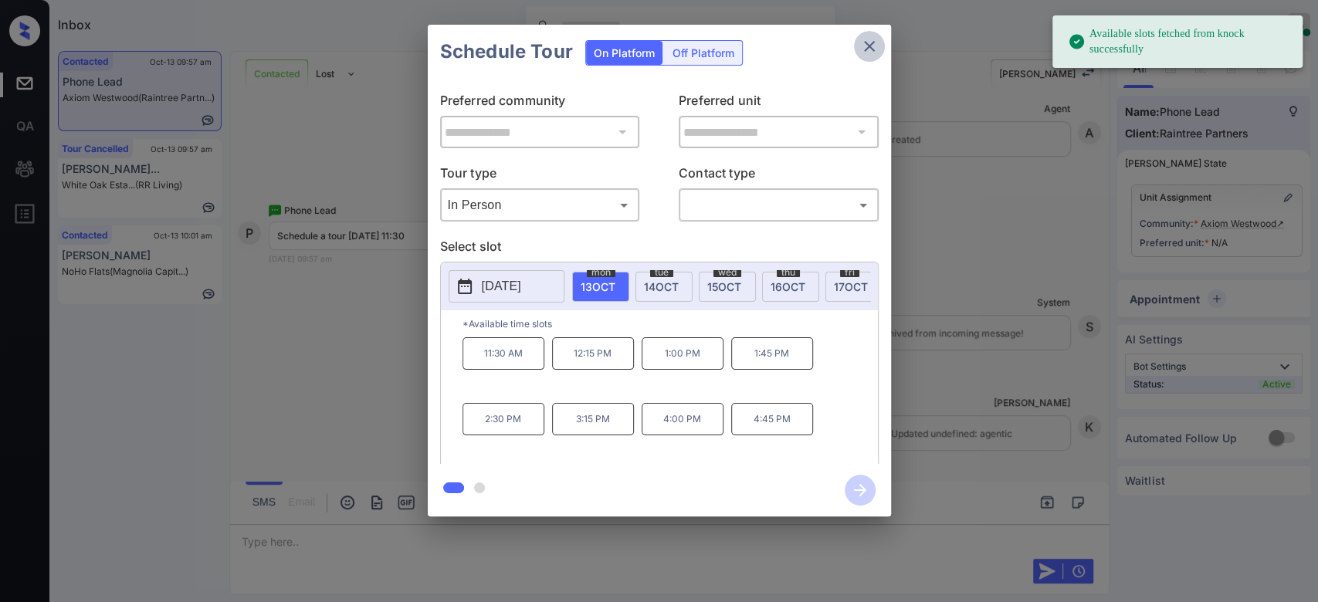
click at [870, 53] on icon "close" at bounding box center [869, 46] width 19 height 19
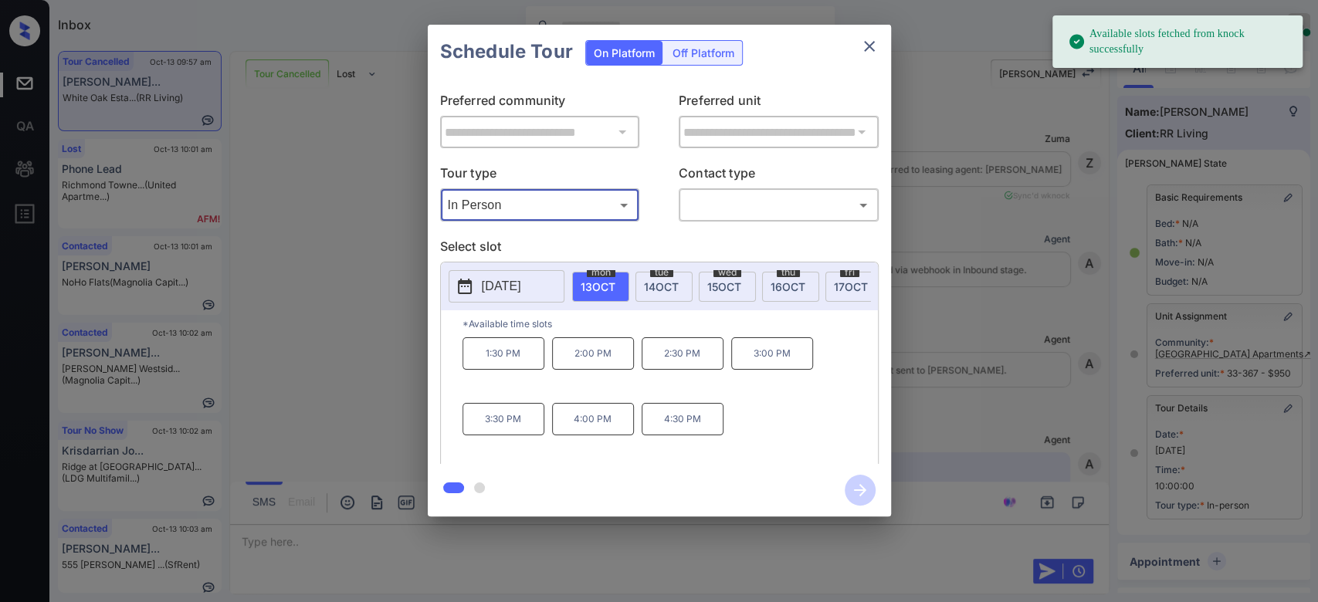
scroll to position [19179, 0]
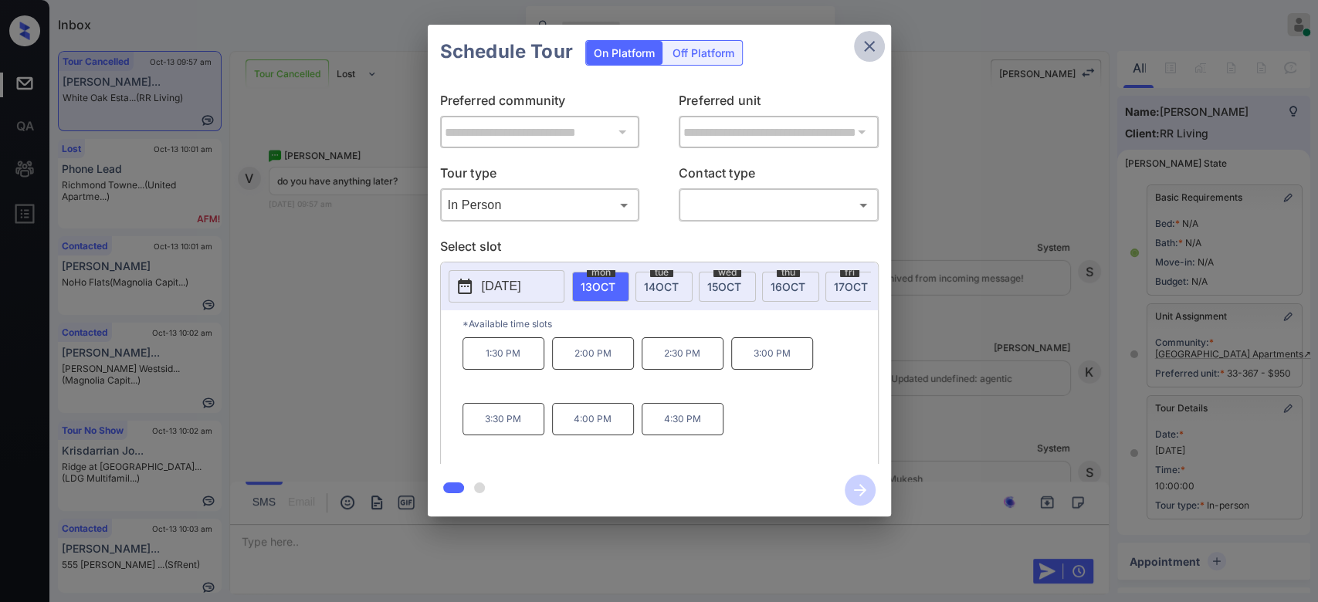
click at [865, 46] on icon "close" at bounding box center [869, 46] width 19 height 19
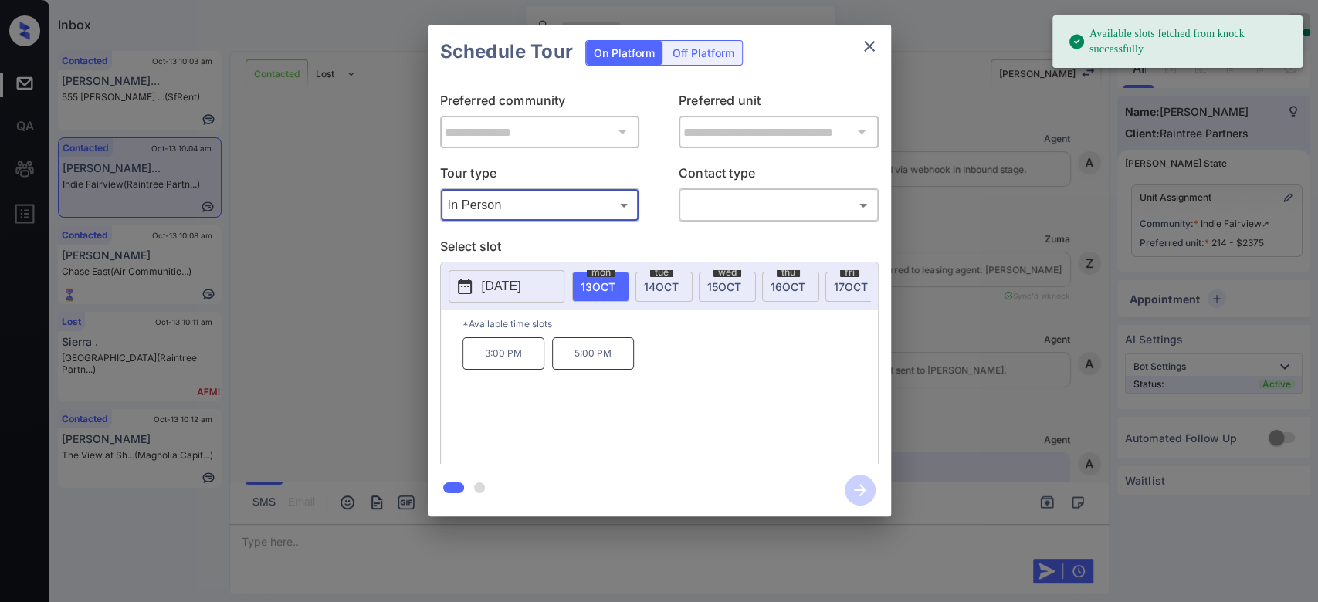
scroll to position [9229, 0]
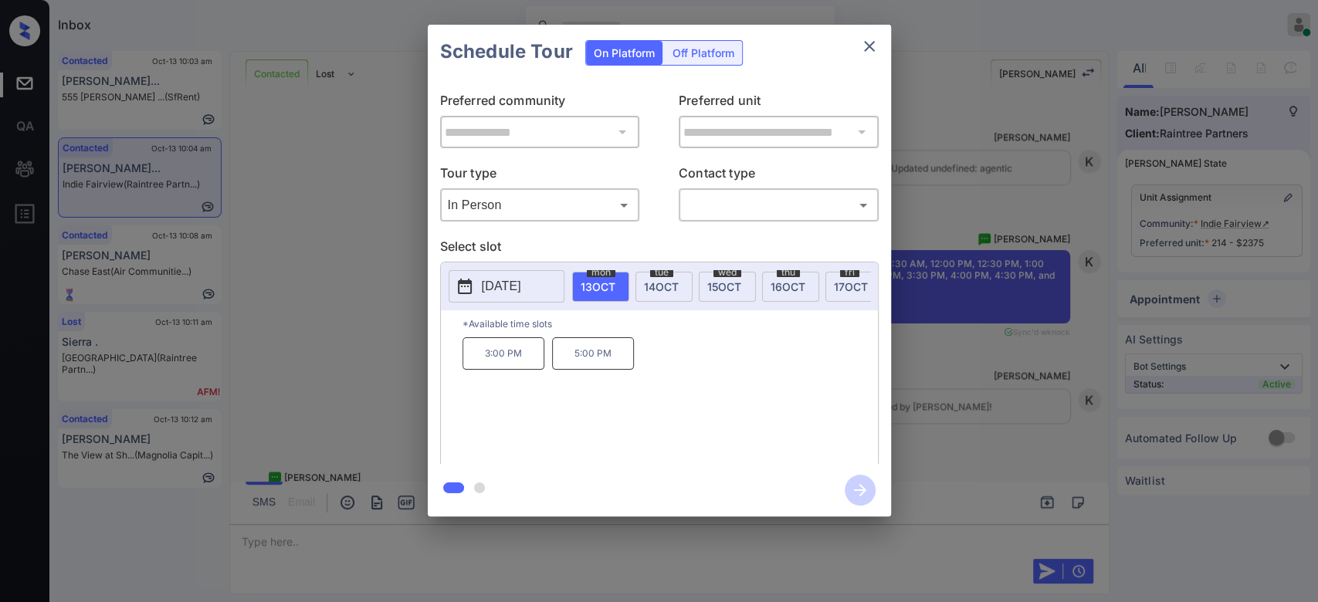
click at [649, 280] on span "[DATE]" at bounding box center [661, 286] width 35 height 13
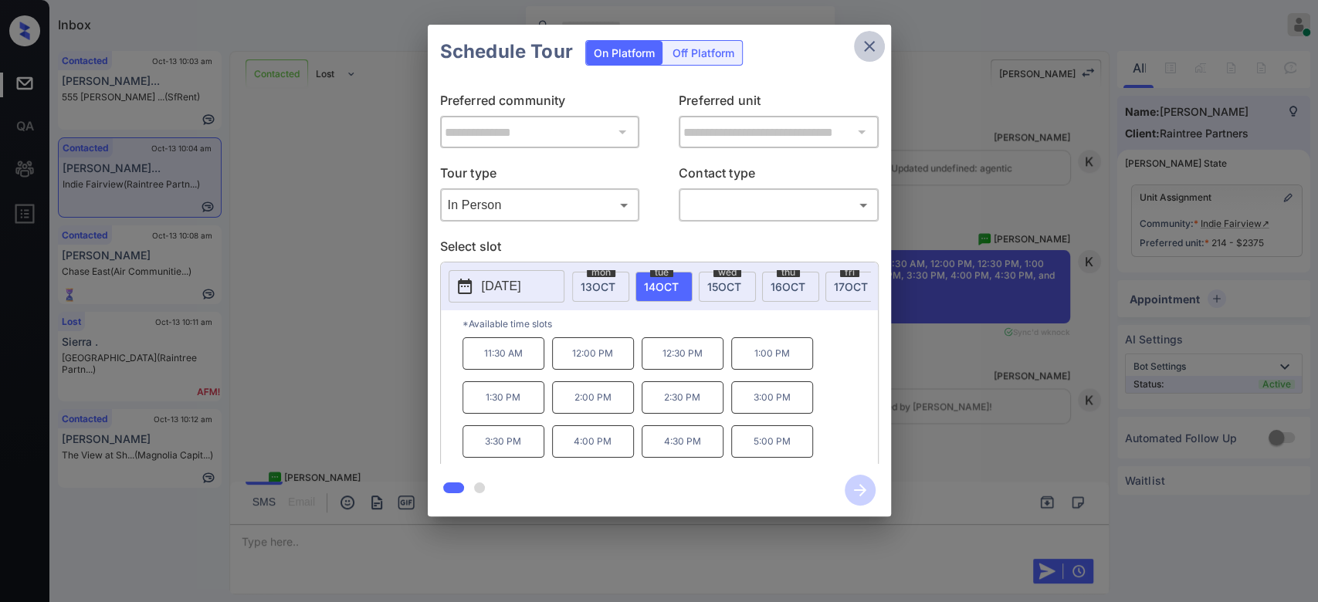
click at [867, 40] on icon "close" at bounding box center [869, 46] width 19 height 19
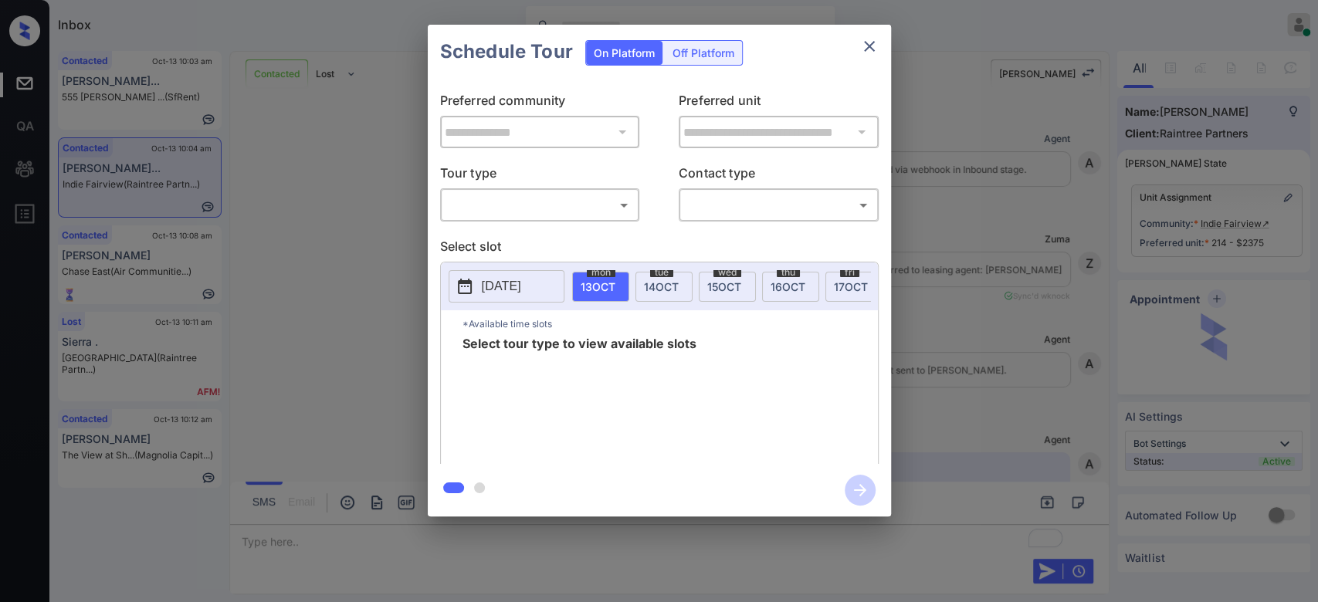
scroll to position [9606, 0]
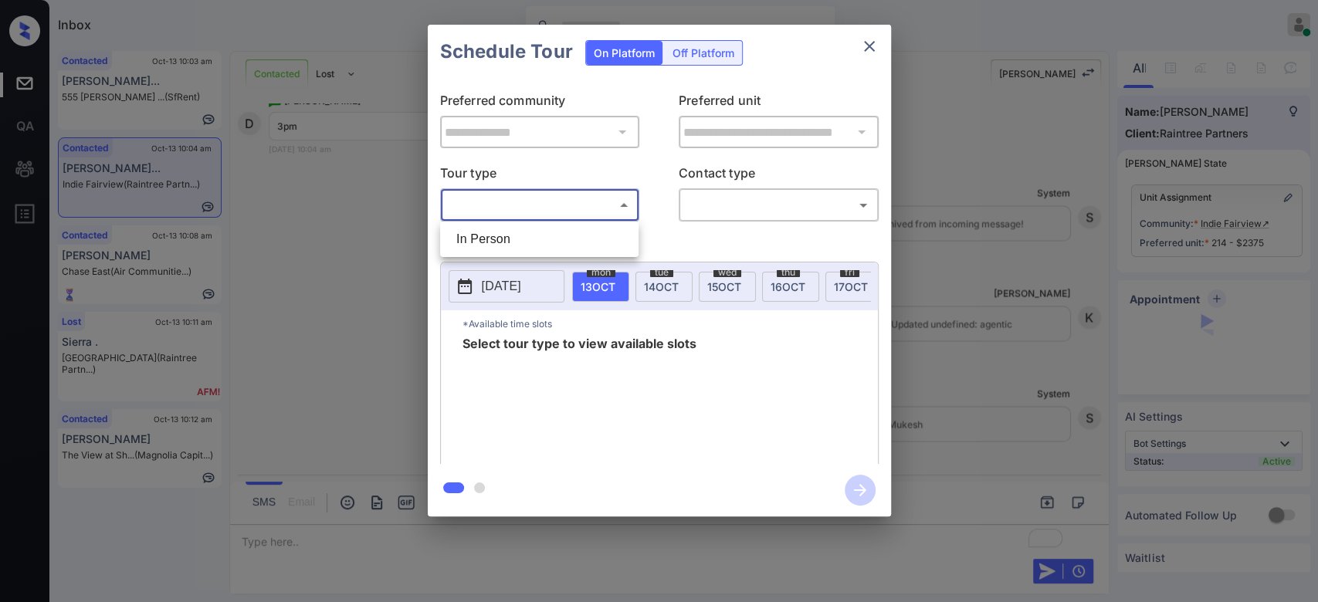
click at [595, 205] on body "Inbox Mukesh Online Set yourself offline Set yourself on break Profile Switch t…" at bounding box center [659, 301] width 1318 height 602
click at [507, 246] on li "In Person" at bounding box center [539, 240] width 191 height 28
type input "********"
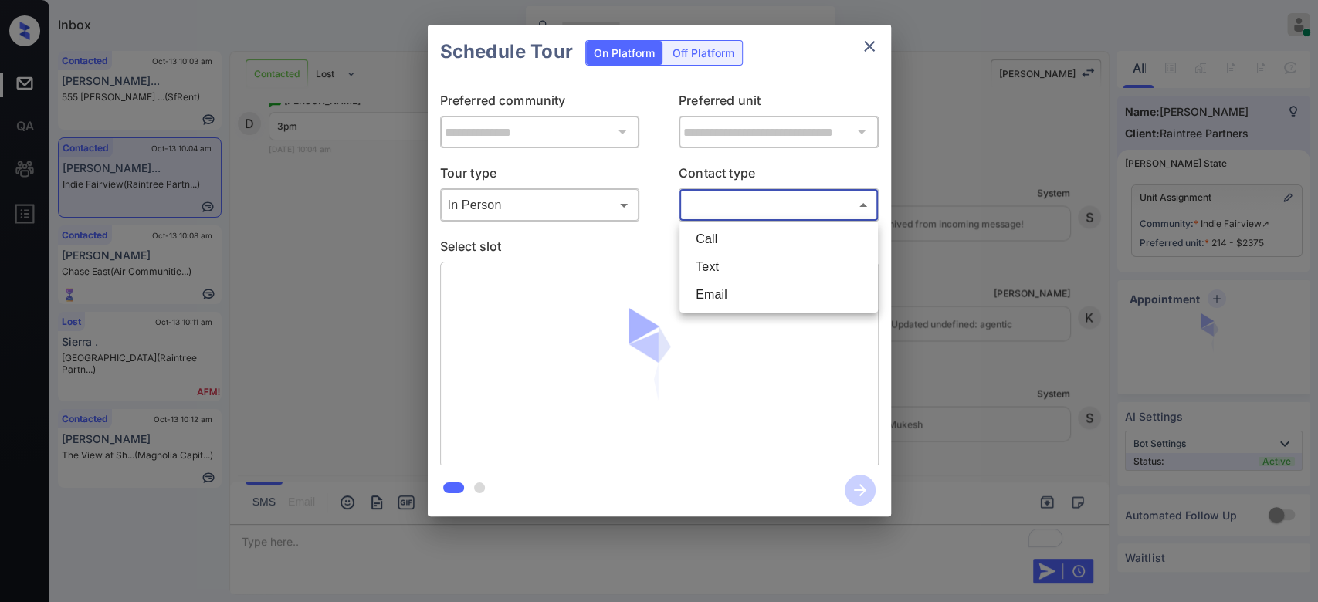
click at [723, 206] on body "Inbox Mukesh Online Set yourself offline Set yourself on break Profile Switch t…" at bounding box center [659, 301] width 1318 height 602
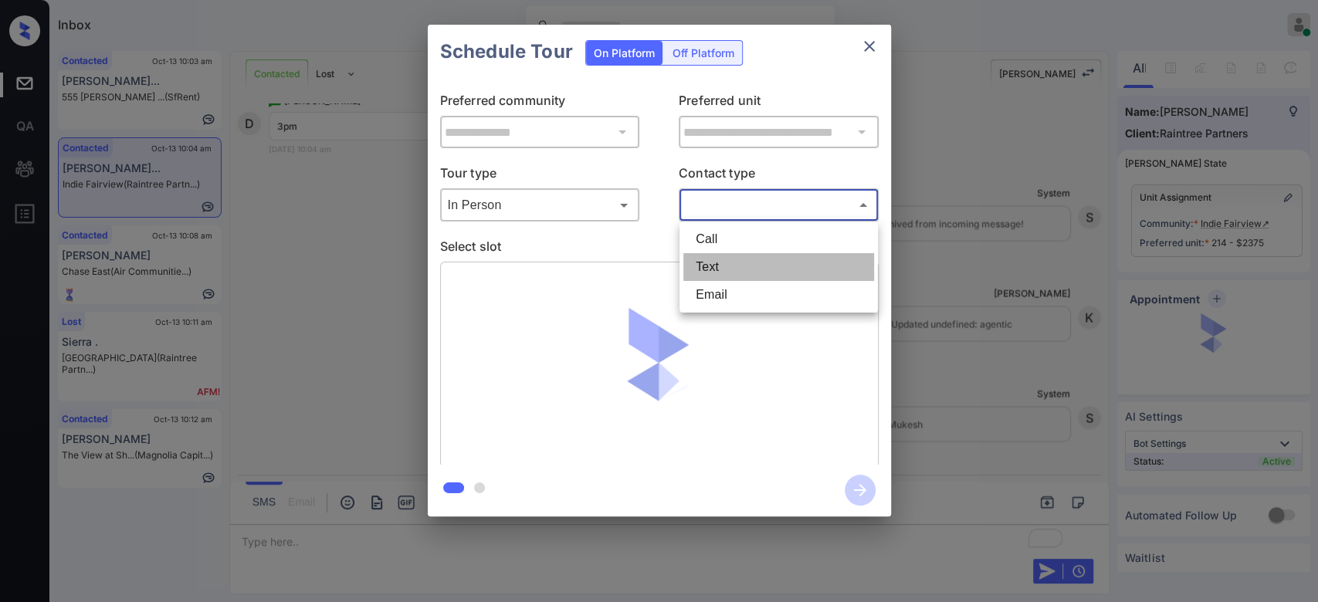
click at [704, 264] on li "Text" at bounding box center [778, 267] width 191 height 28
type input "****"
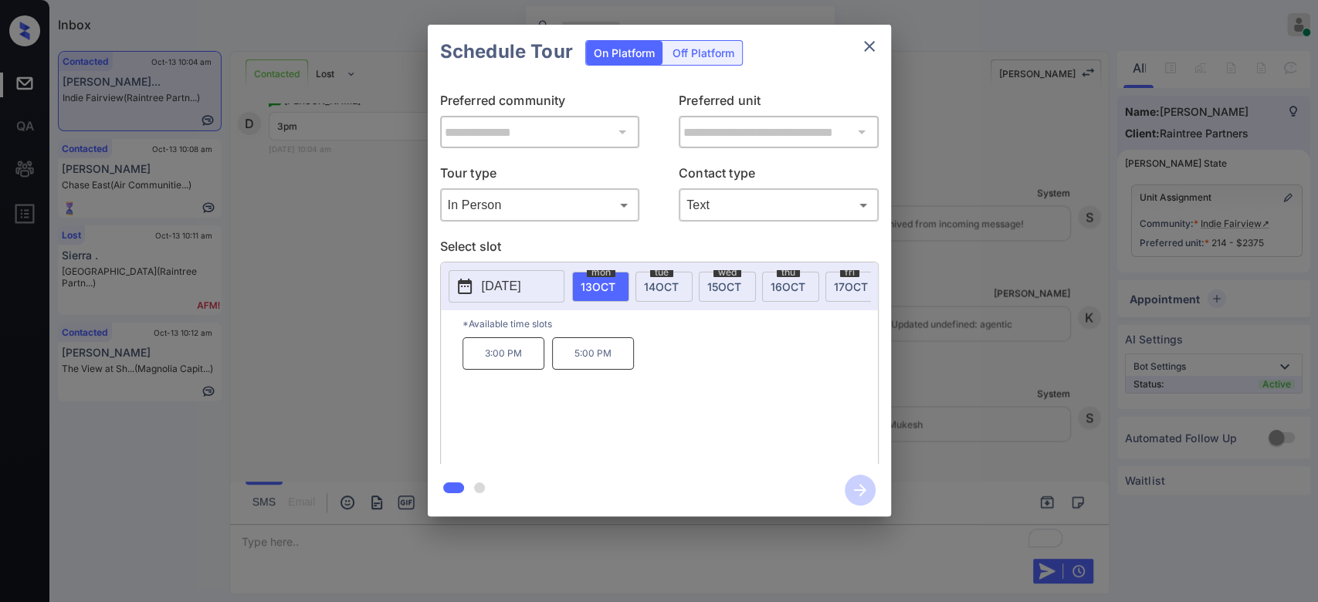
click at [656, 281] on span "[DATE]" at bounding box center [661, 286] width 35 height 13
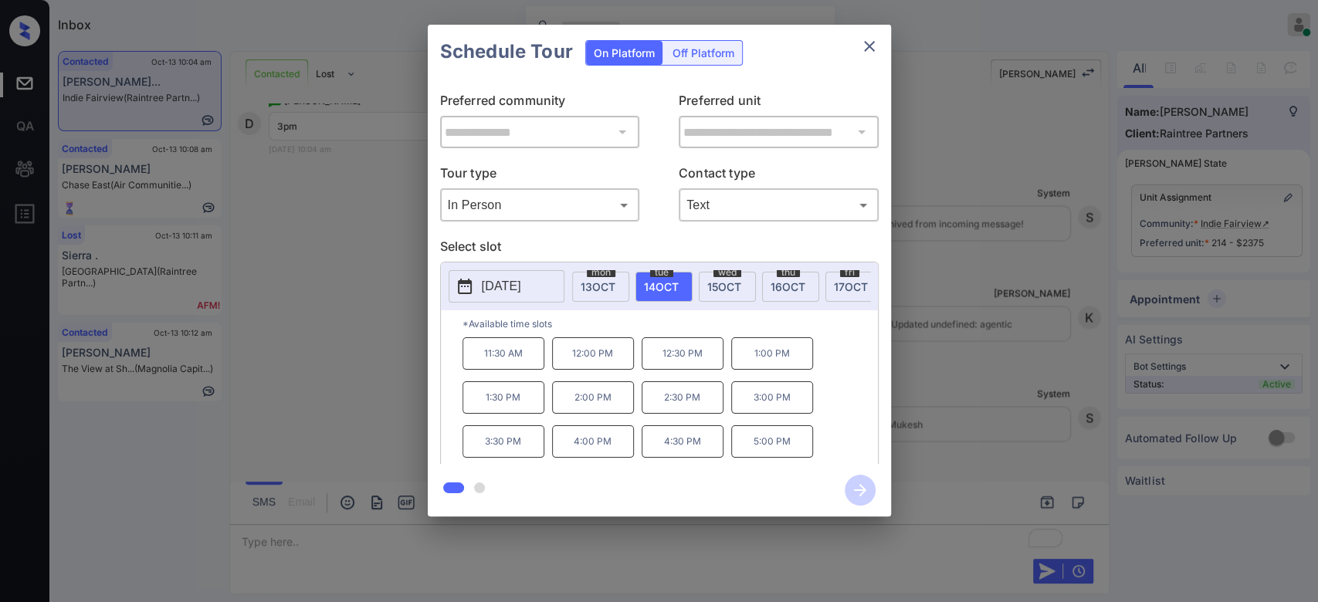
click at [802, 411] on p "3:00 PM" at bounding box center [772, 398] width 82 height 32
click at [856, 483] on icon "button" at bounding box center [860, 490] width 31 height 31
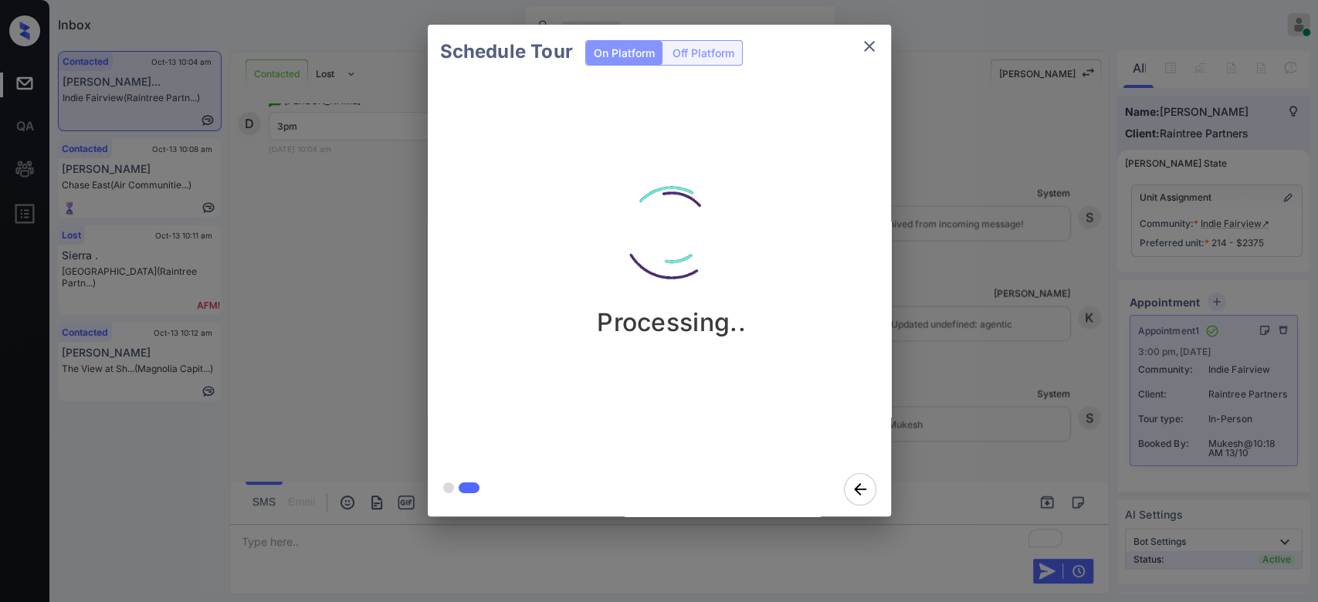
click at [955, 80] on div "Schedule Tour On Platform Off Platform Processing.." at bounding box center [659, 270] width 1318 height 541
